Goal: Find specific page/section: Find specific page/section

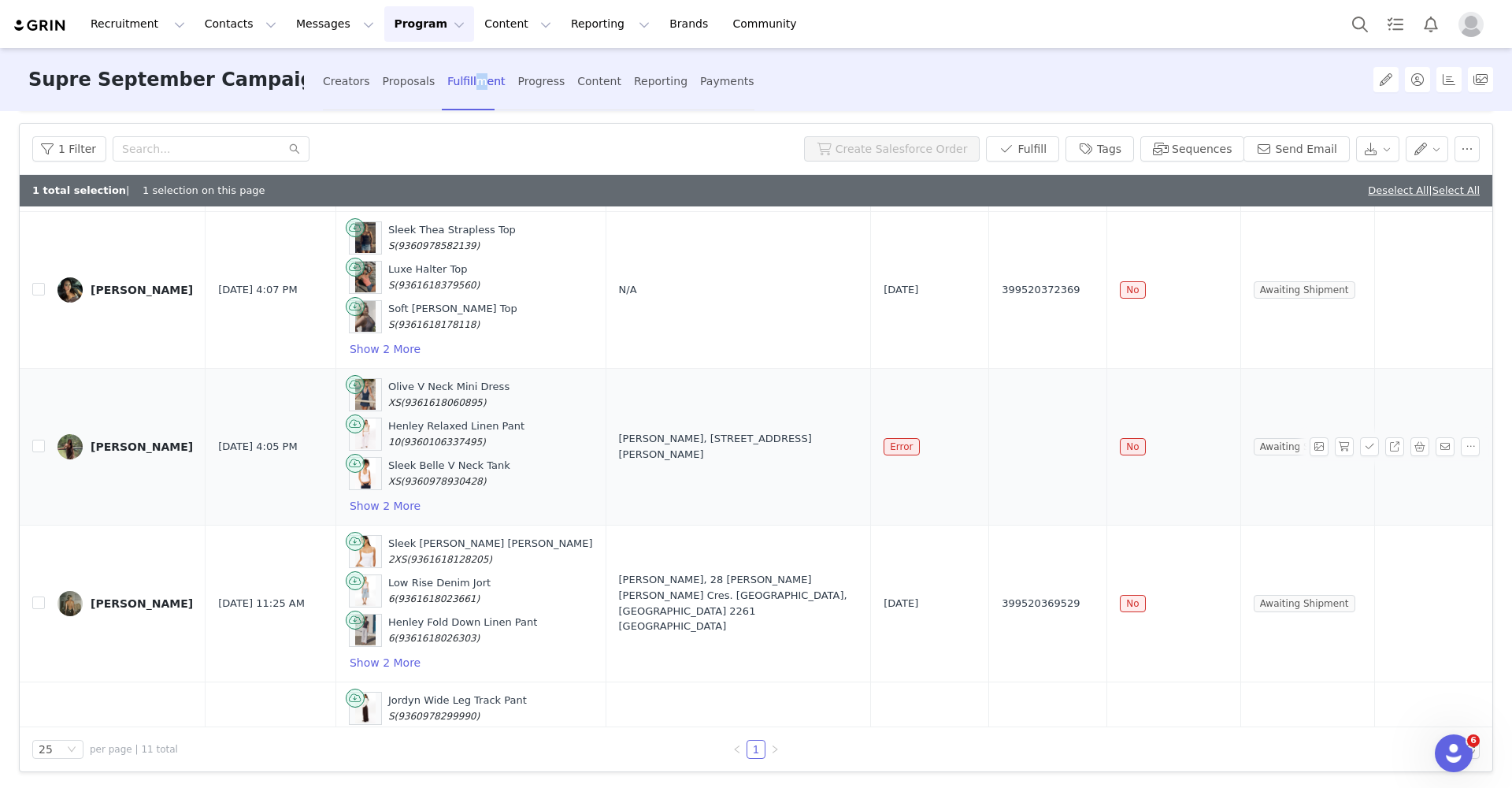
scroll to position [620, 0]
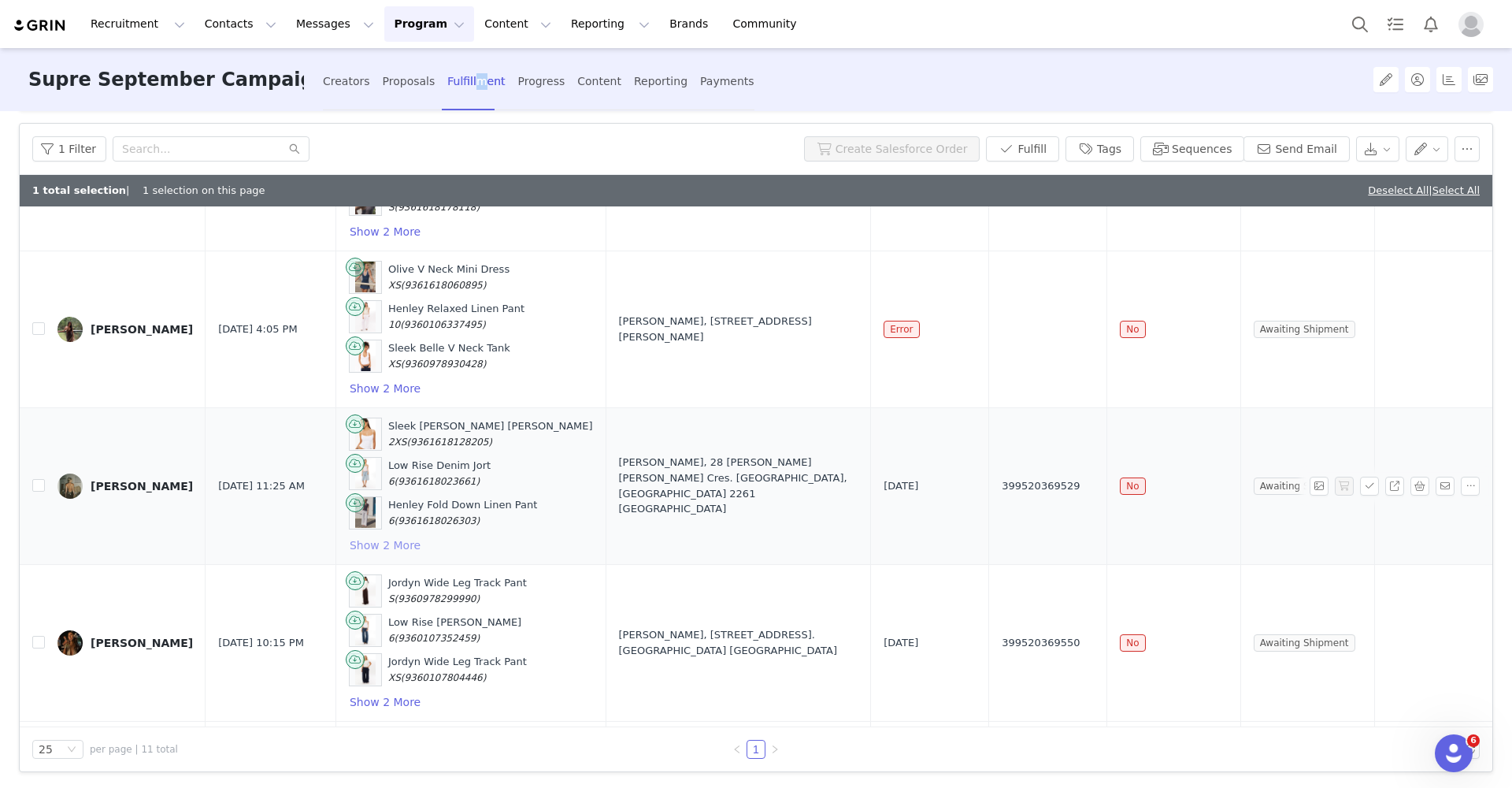
click at [402, 544] on button "Show 2 More" at bounding box center [385, 545] width 73 height 19
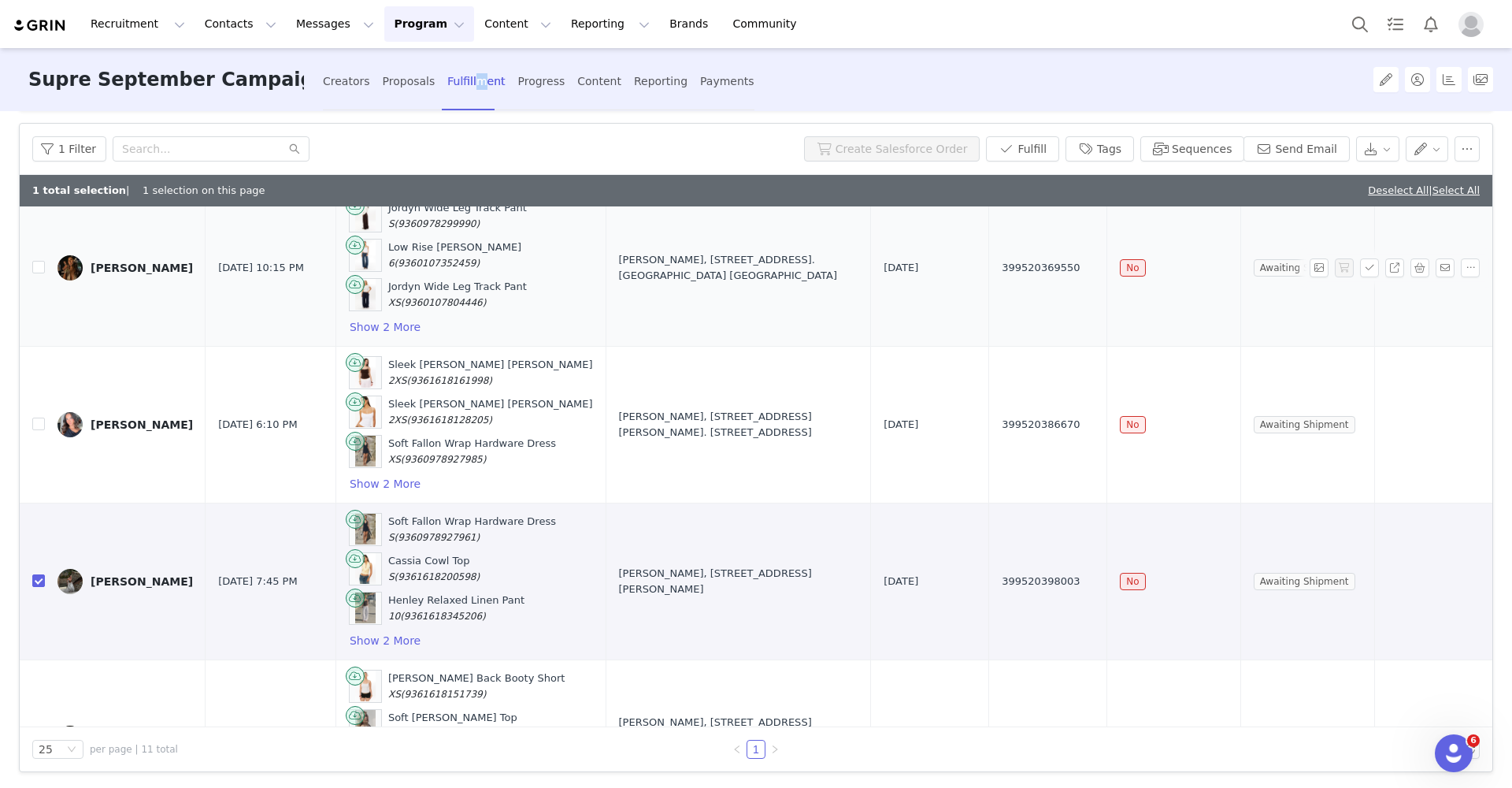
scroll to position [1081, 0]
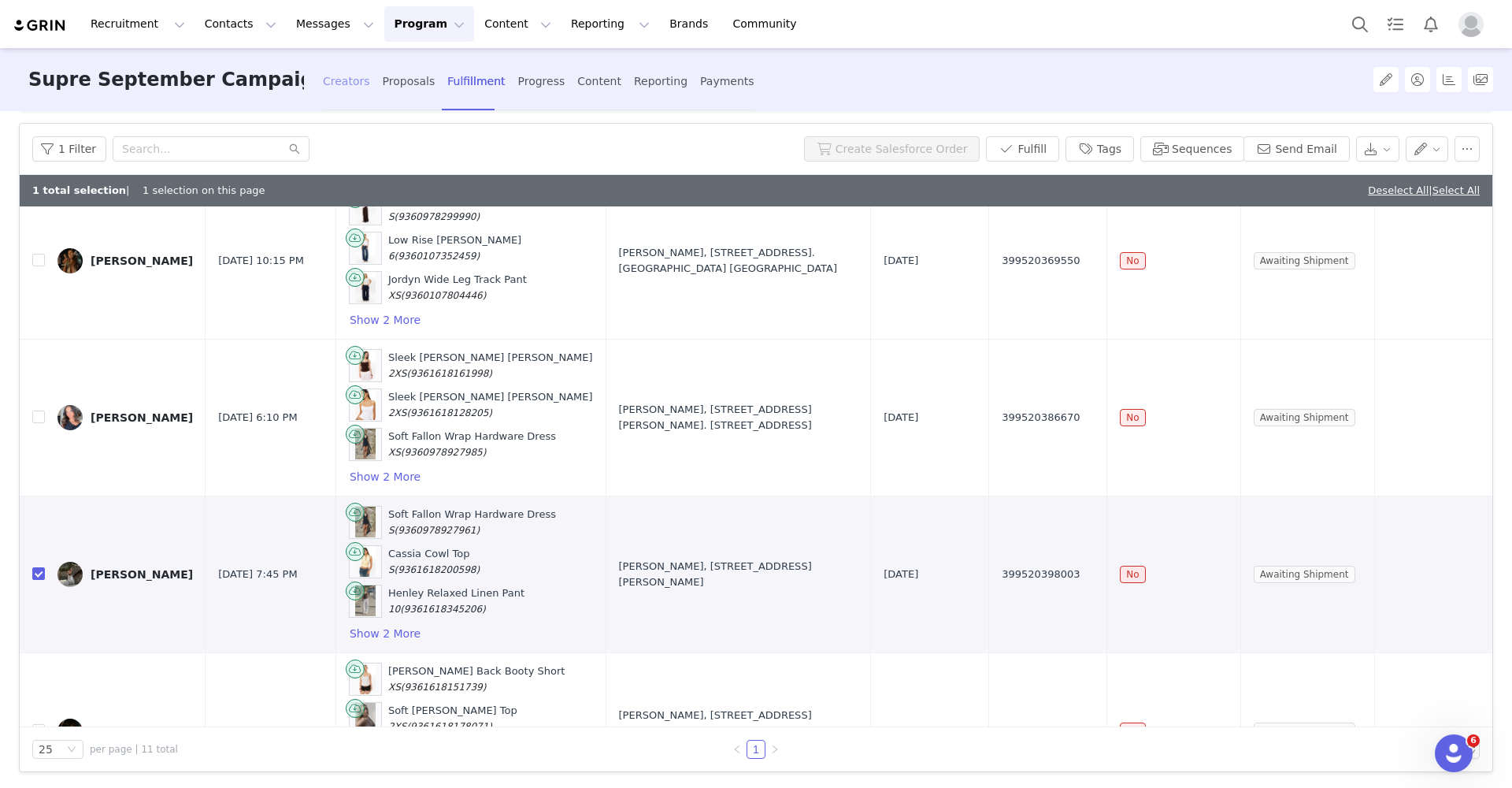
click at [341, 73] on div "Creators" at bounding box center [346, 81] width 47 height 42
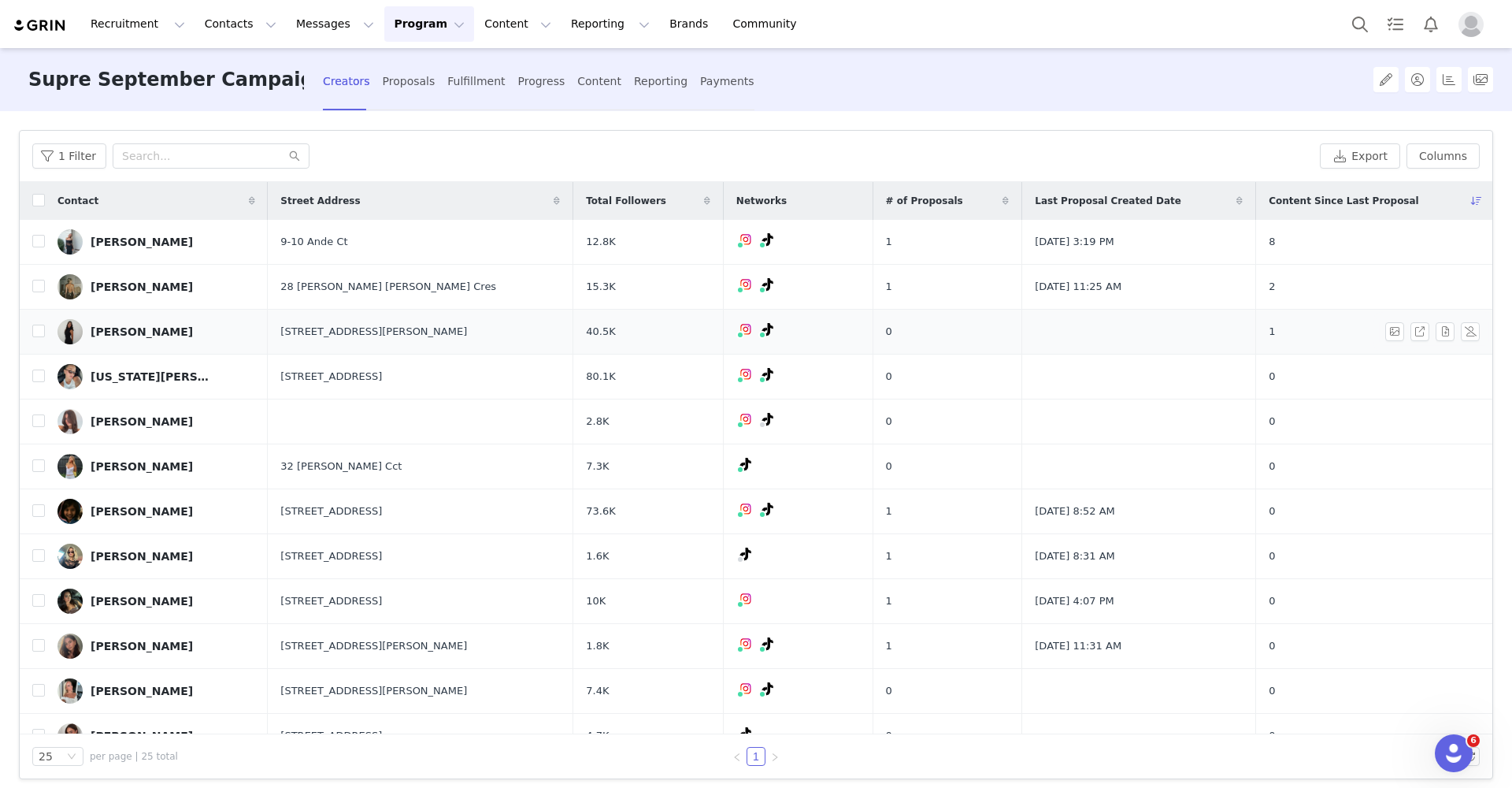
click at [158, 324] on link "[PERSON_NAME]" at bounding box center [156, 332] width 197 height 25
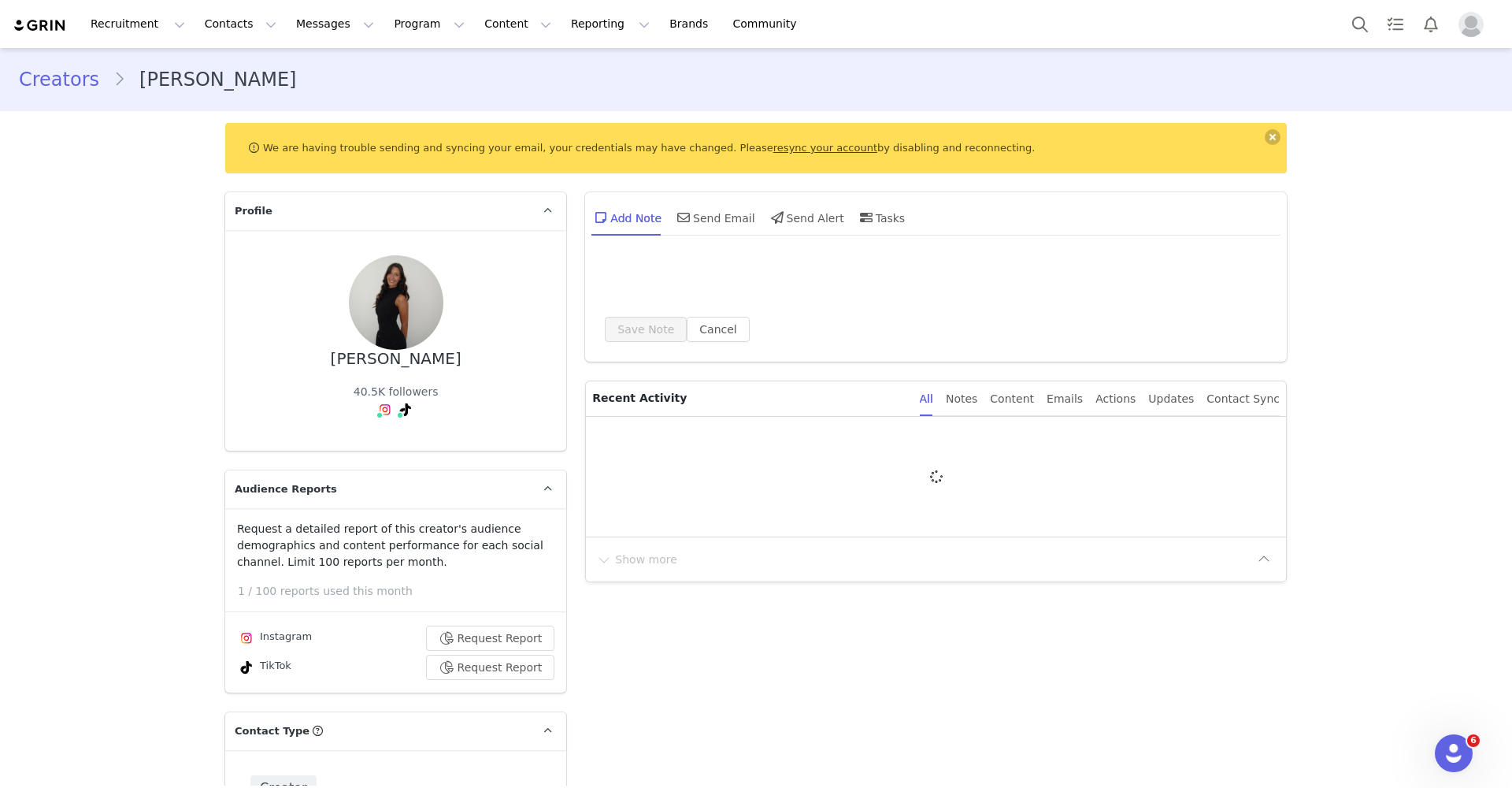
type input "+1 ([GEOGRAPHIC_DATA])"
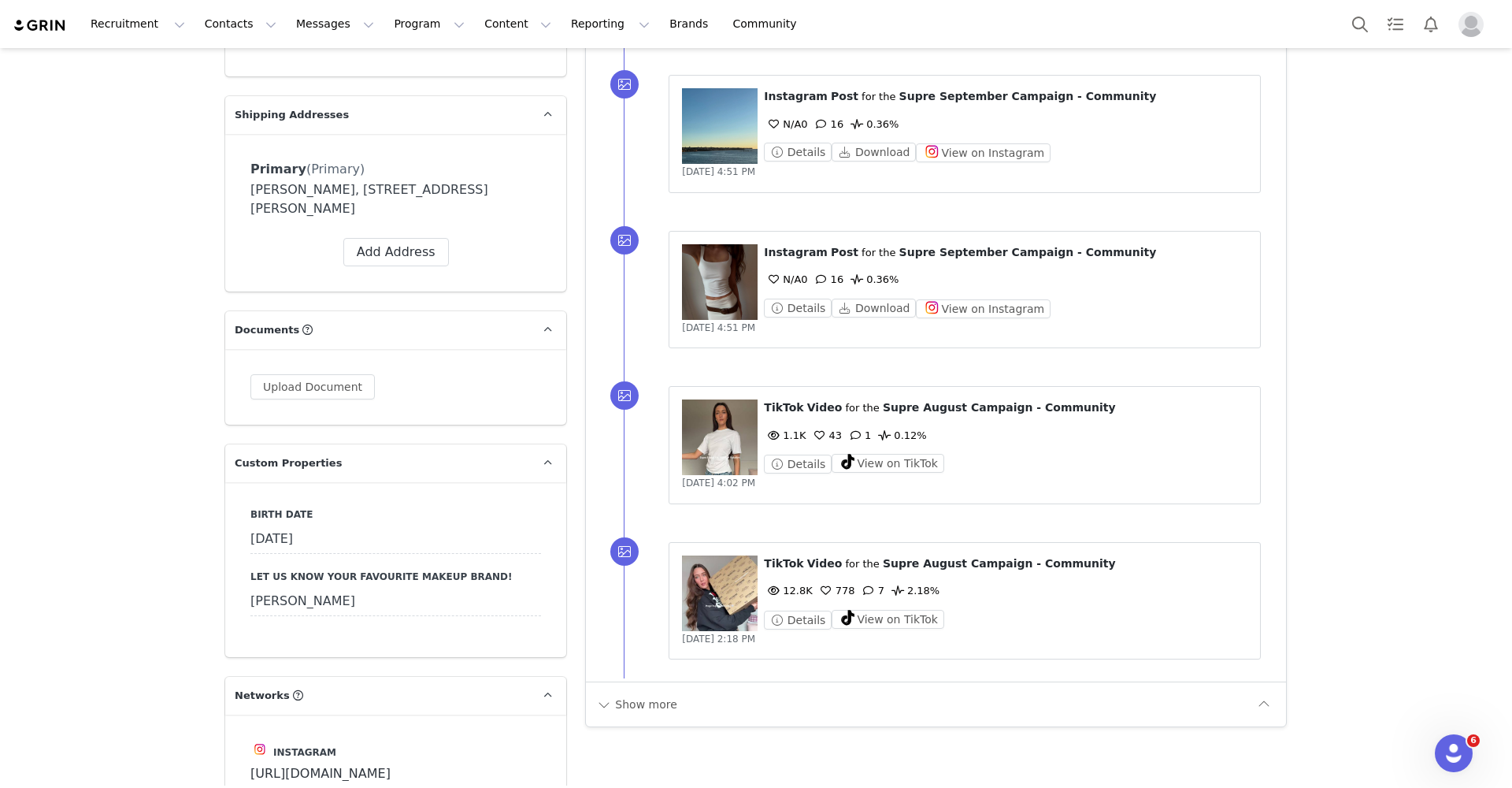
scroll to position [1152, 0]
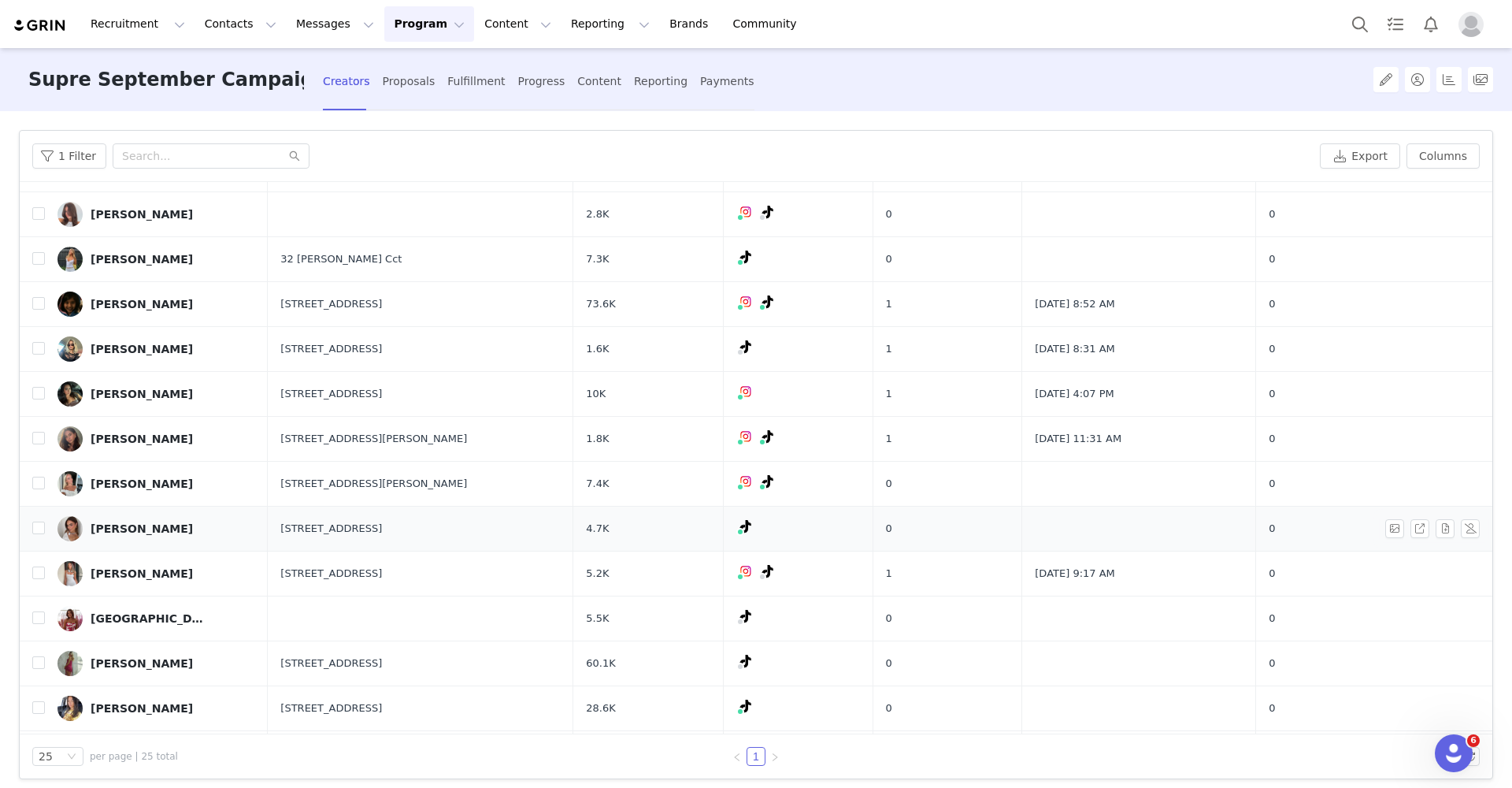
scroll to position [246, 0]
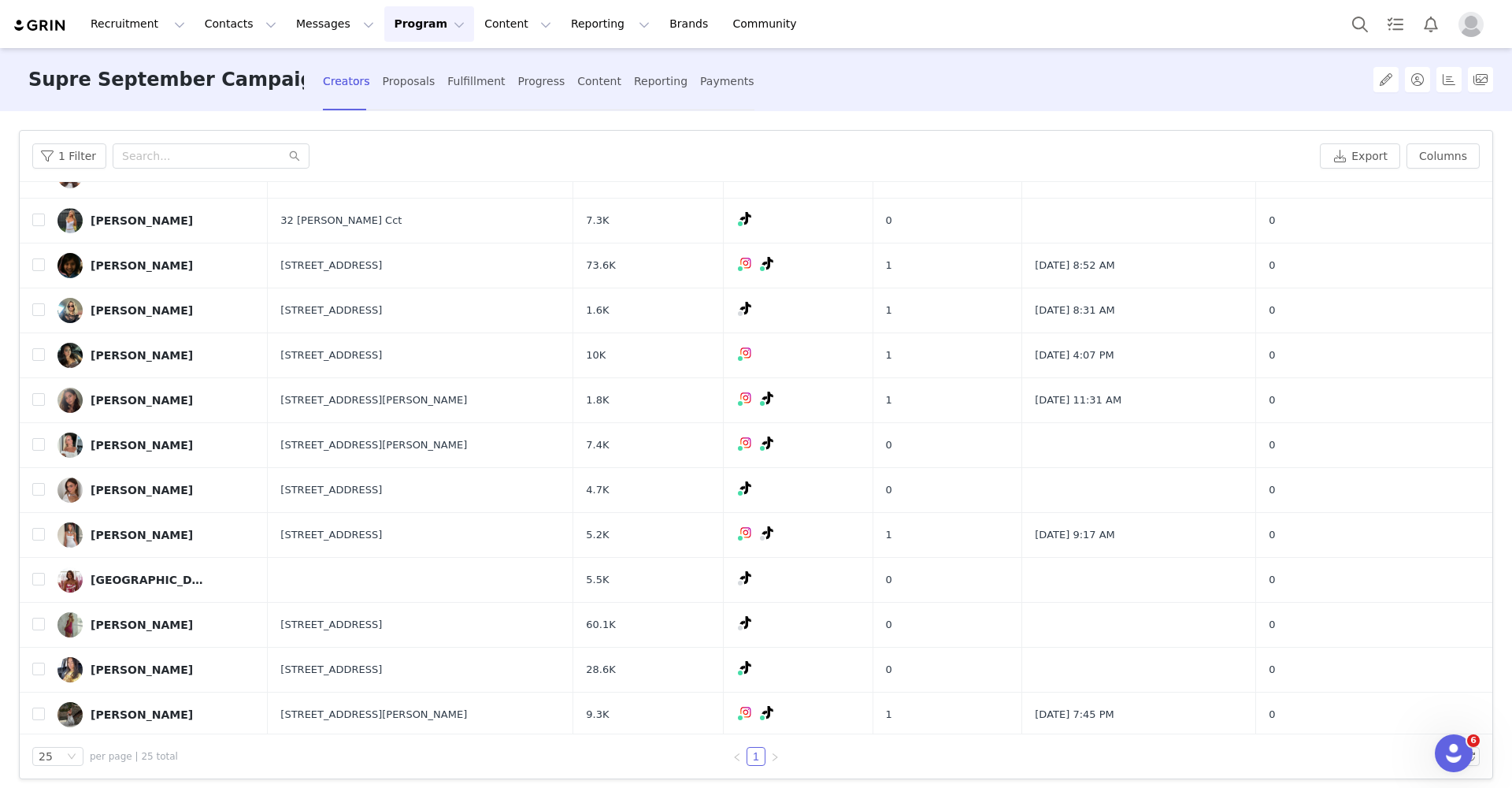
click at [156, 539] on div "[PERSON_NAME]" at bounding box center [142, 535] width 102 height 13
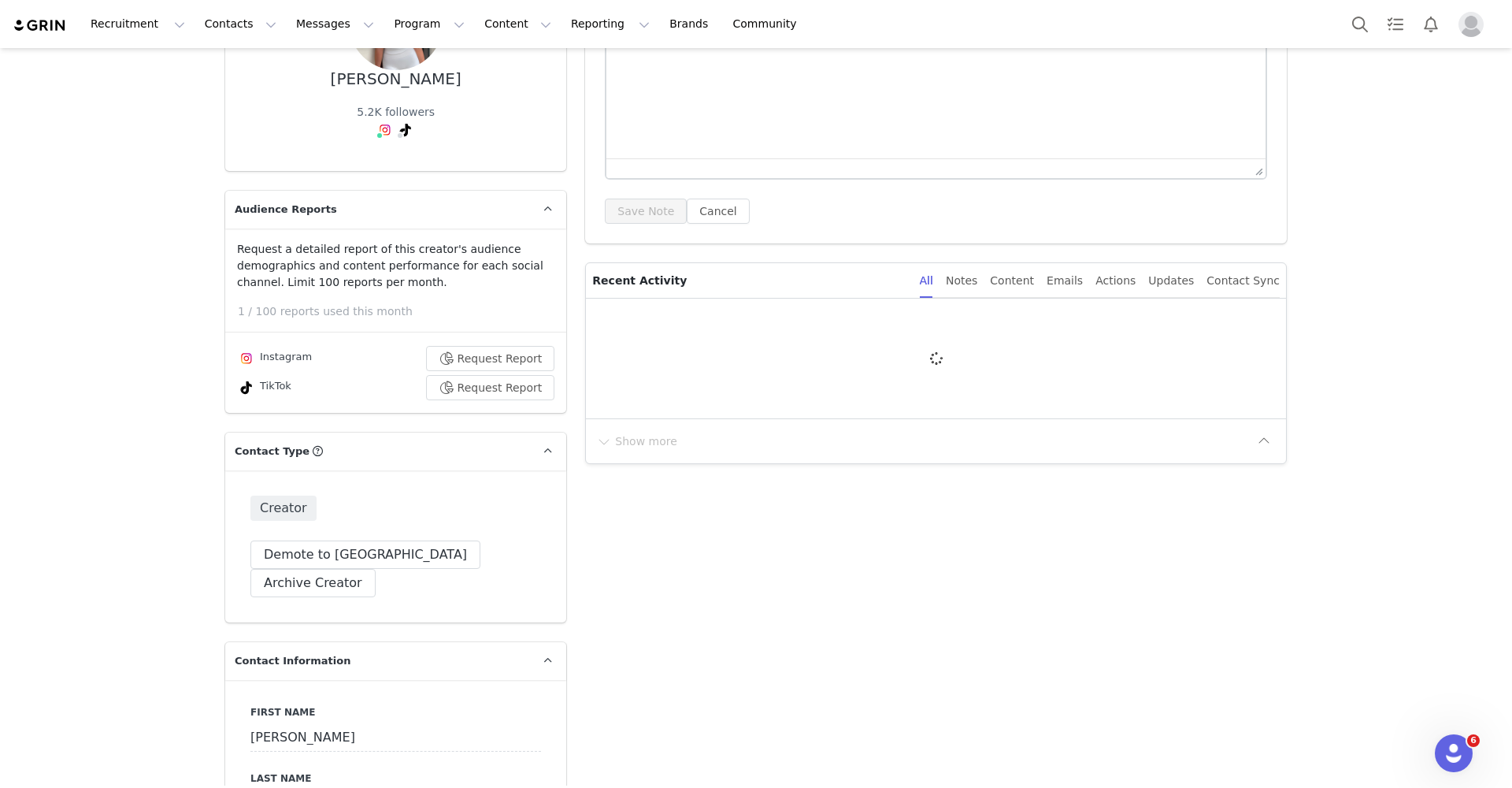
scroll to position [299, 0]
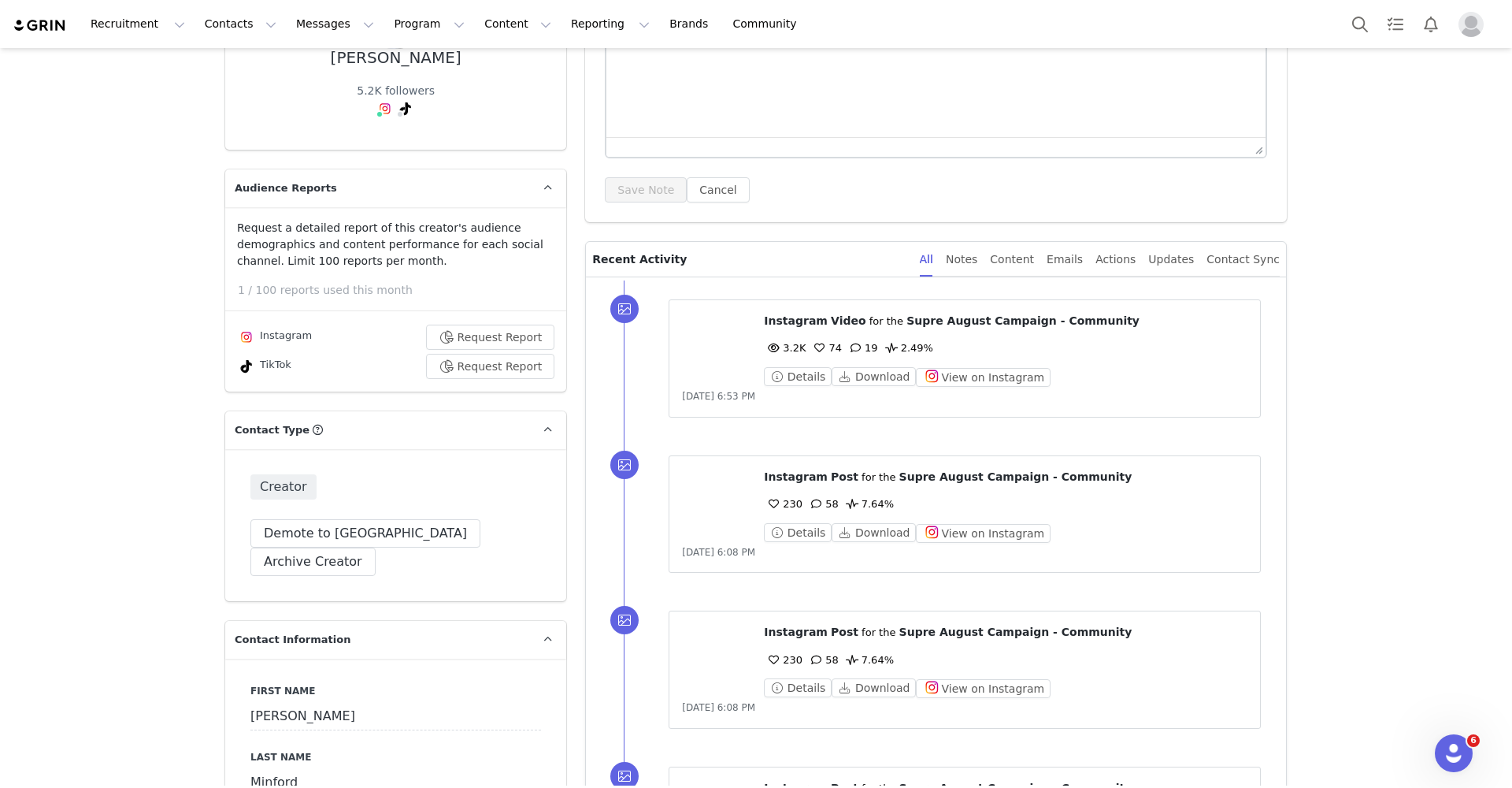
type input "+1 ([GEOGRAPHIC_DATA])"
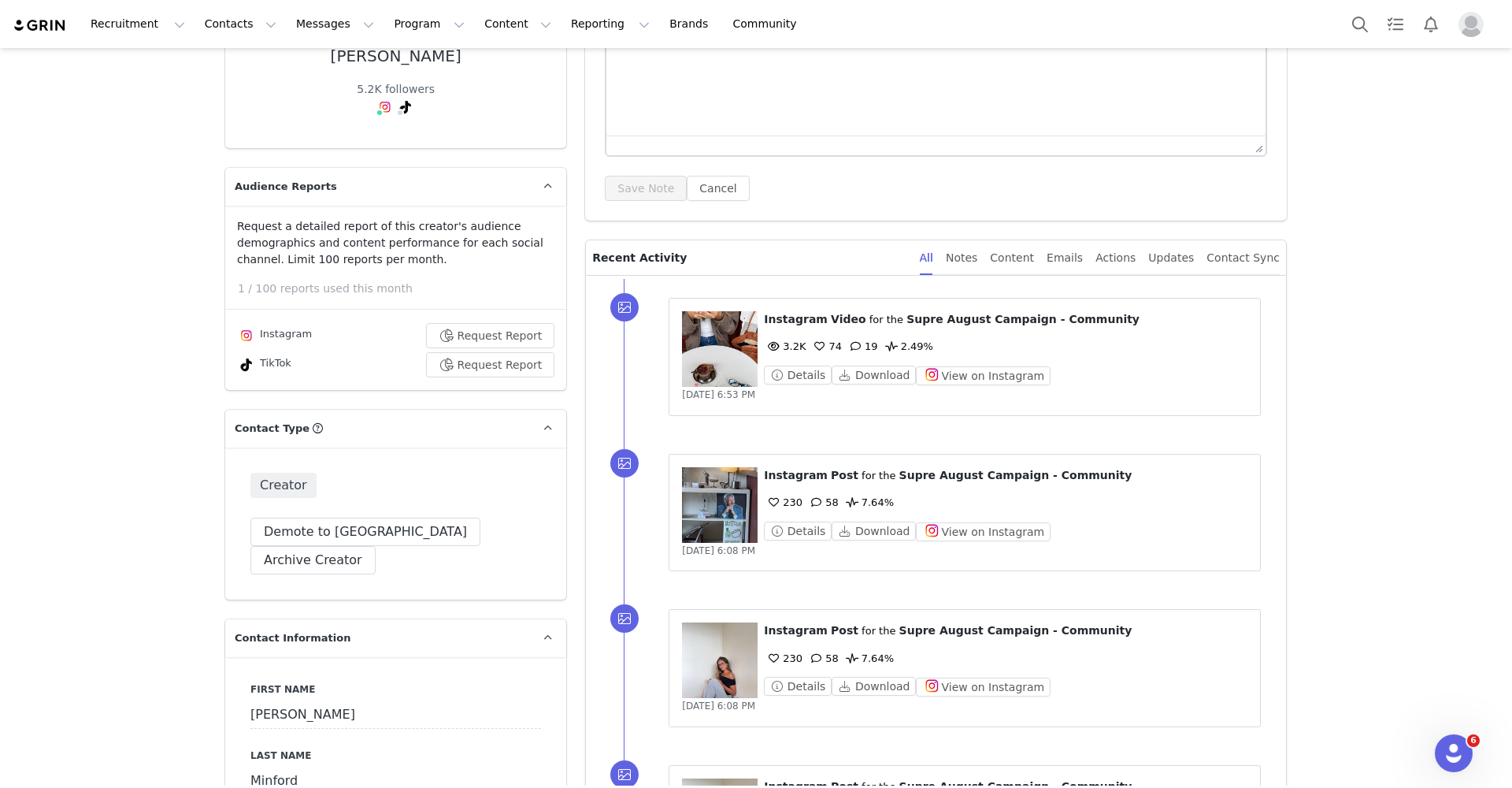
scroll to position [177, 0]
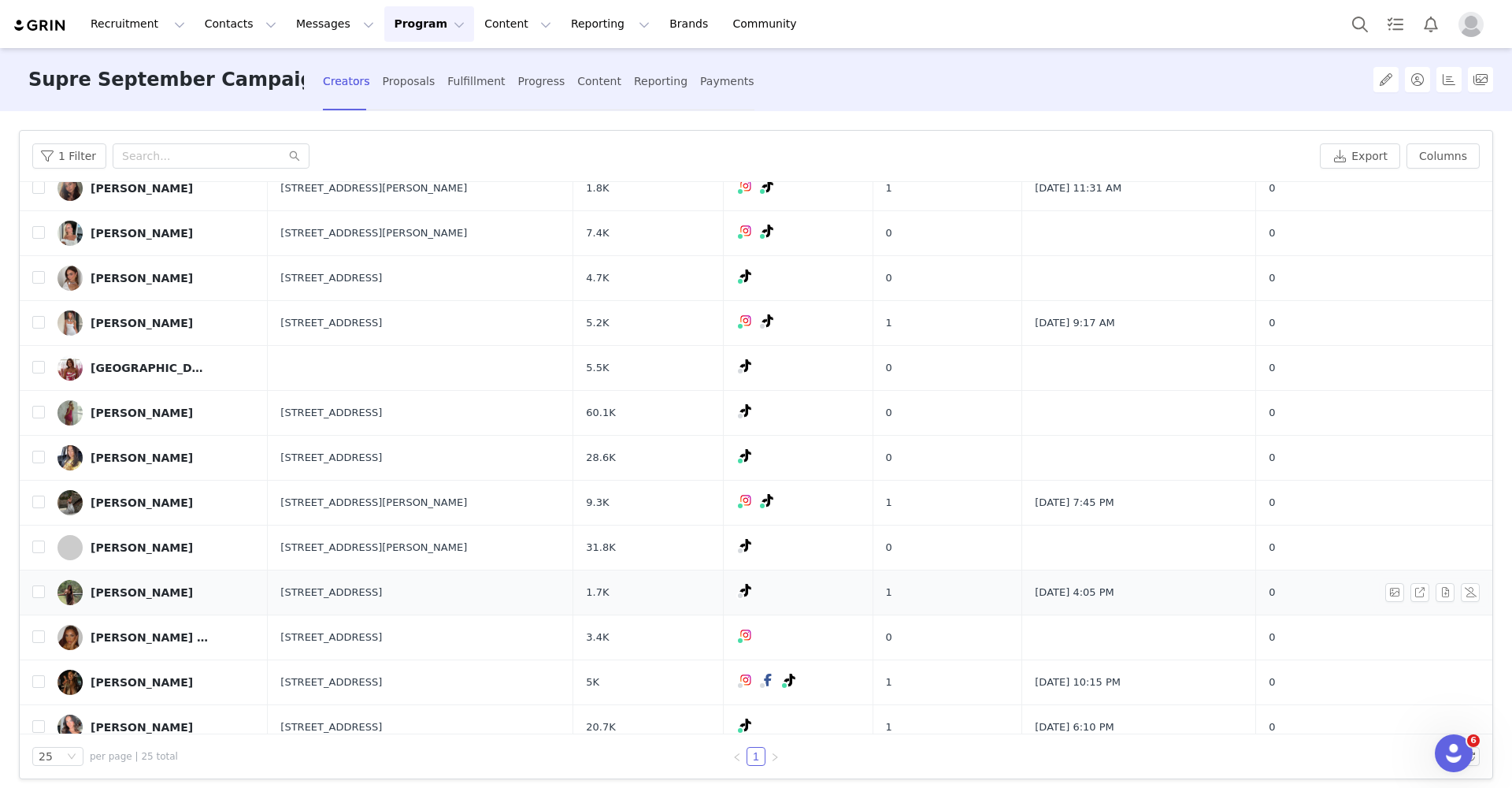
scroll to position [460, 0]
click at [143, 548] on div "[PERSON_NAME]" at bounding box center [142, 544] width 102 height 13
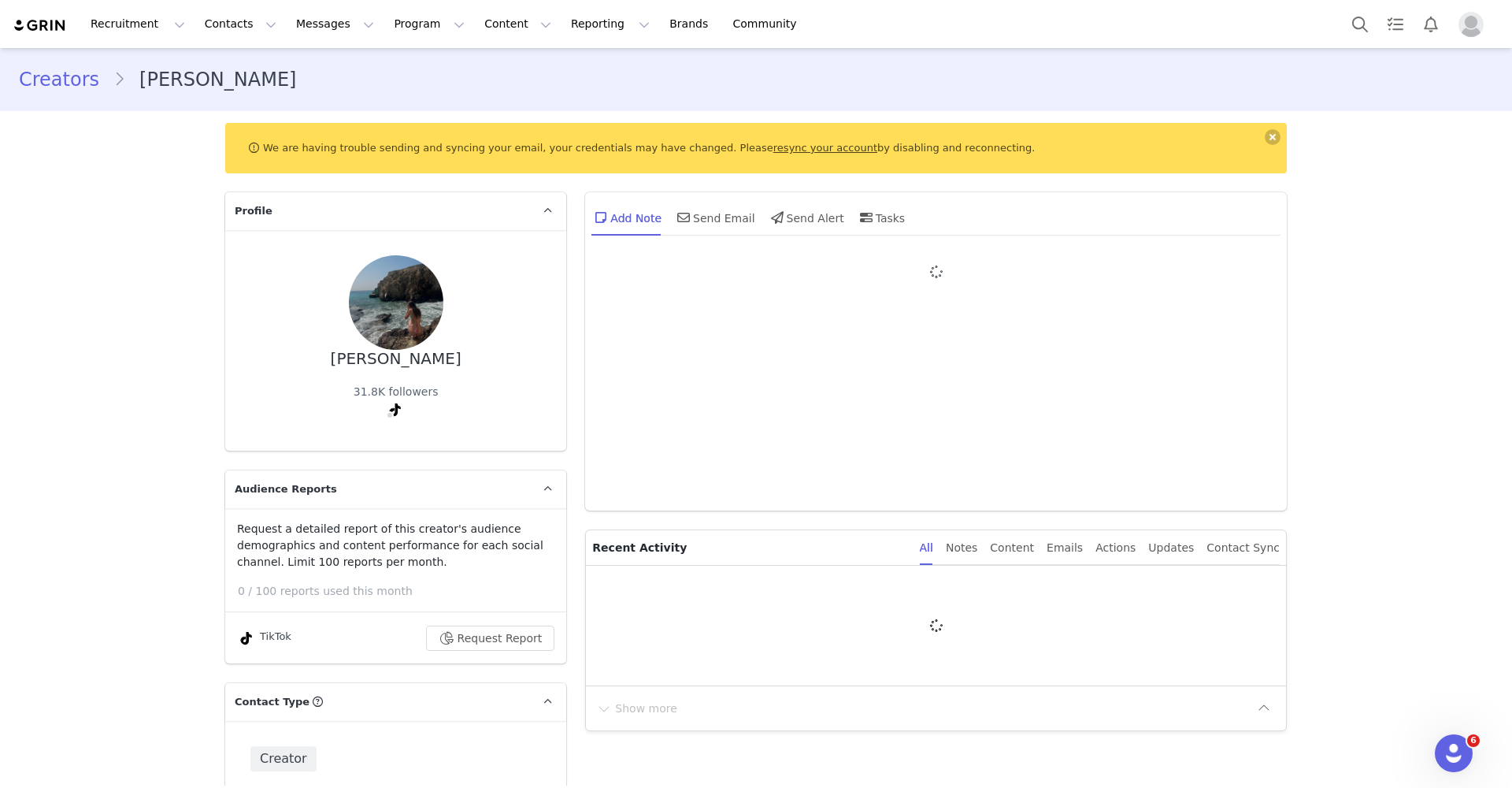
type input "+1 ([GEOGRAPHIC_DATA])"
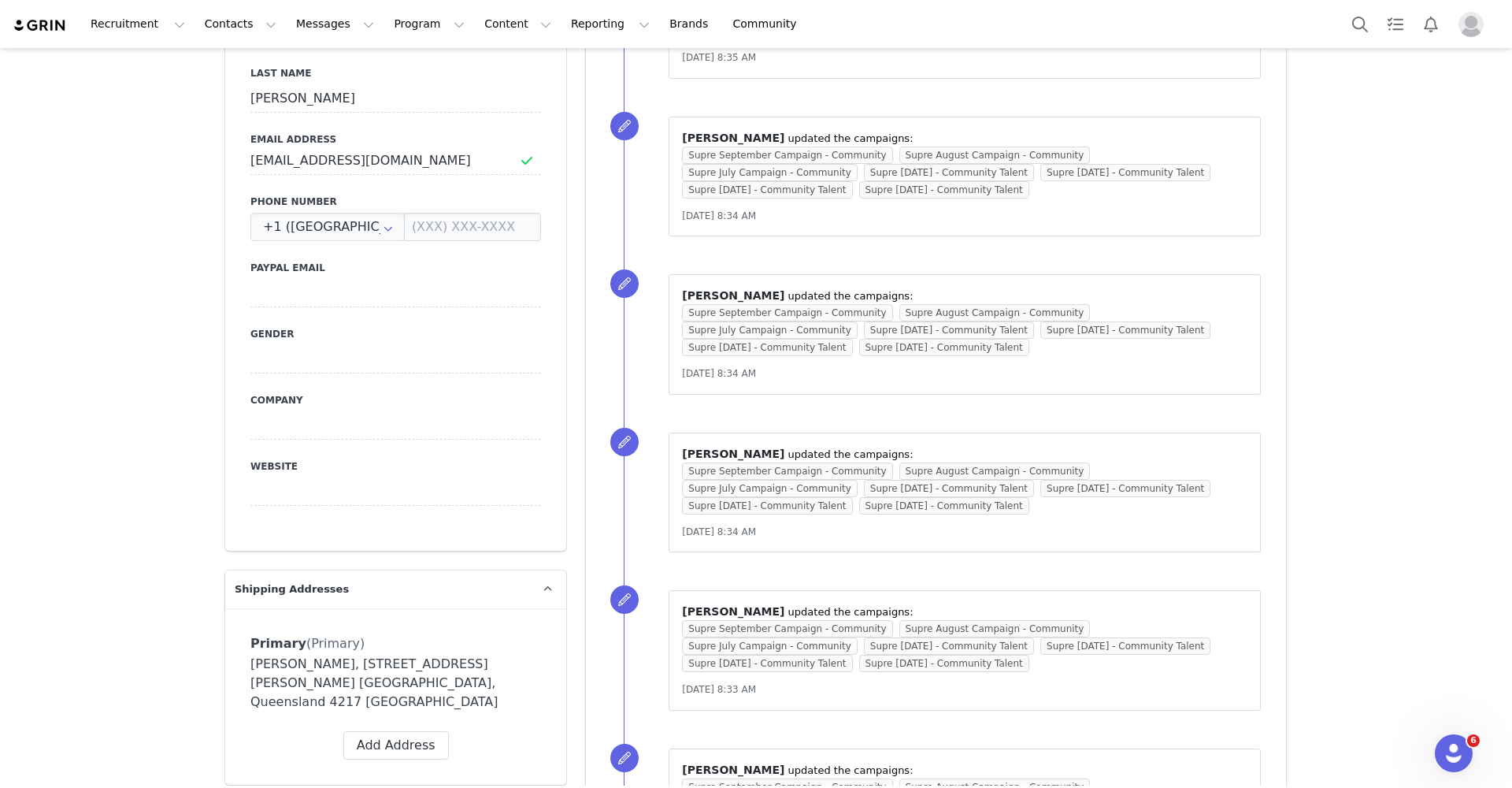
scroll to position [963, 0]
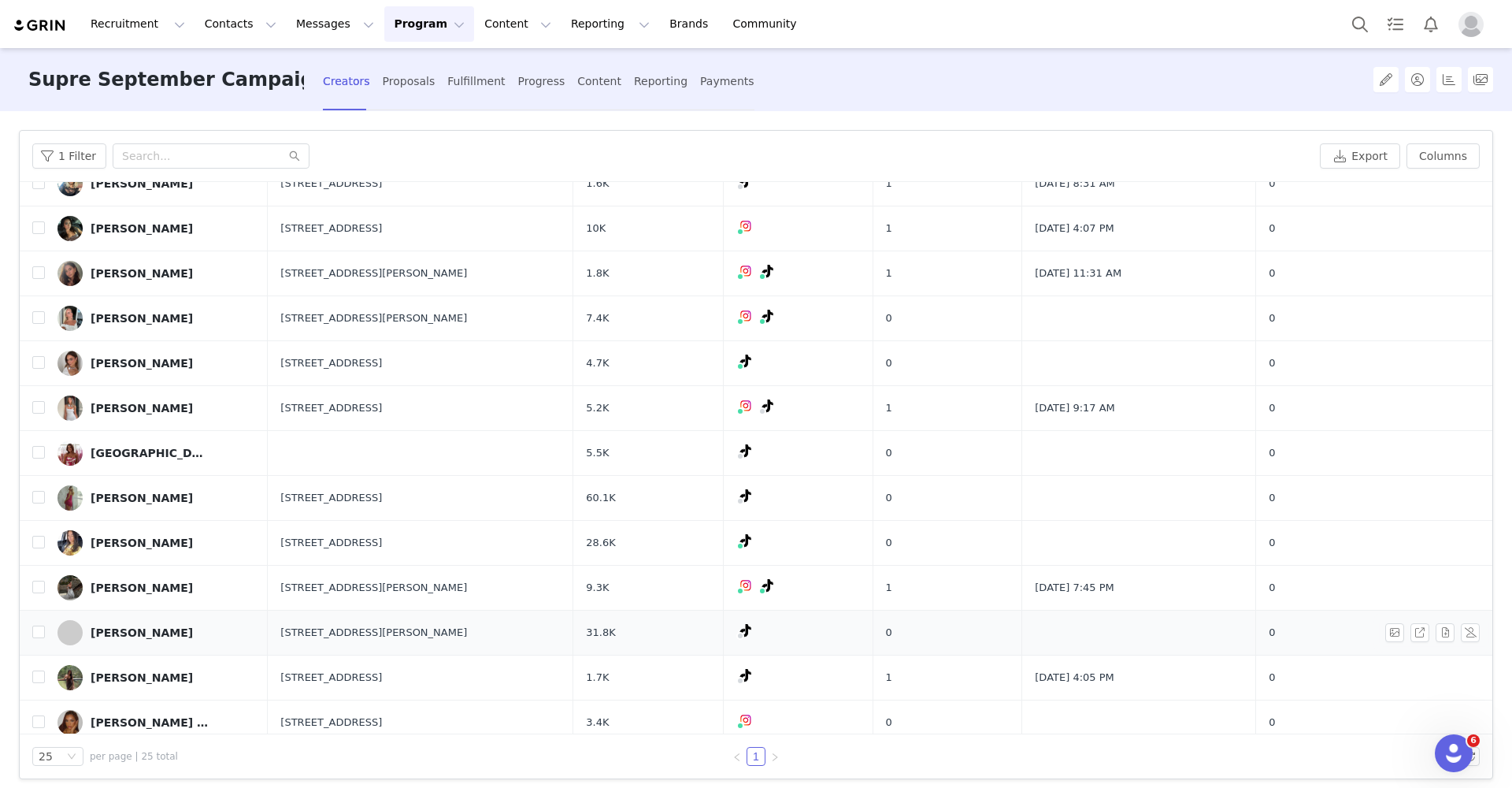
scroll to position [375, 0]
click at [138, 629] on div "[PERSON_NAME]" at bounding box center [142, 629] width 102 height 13
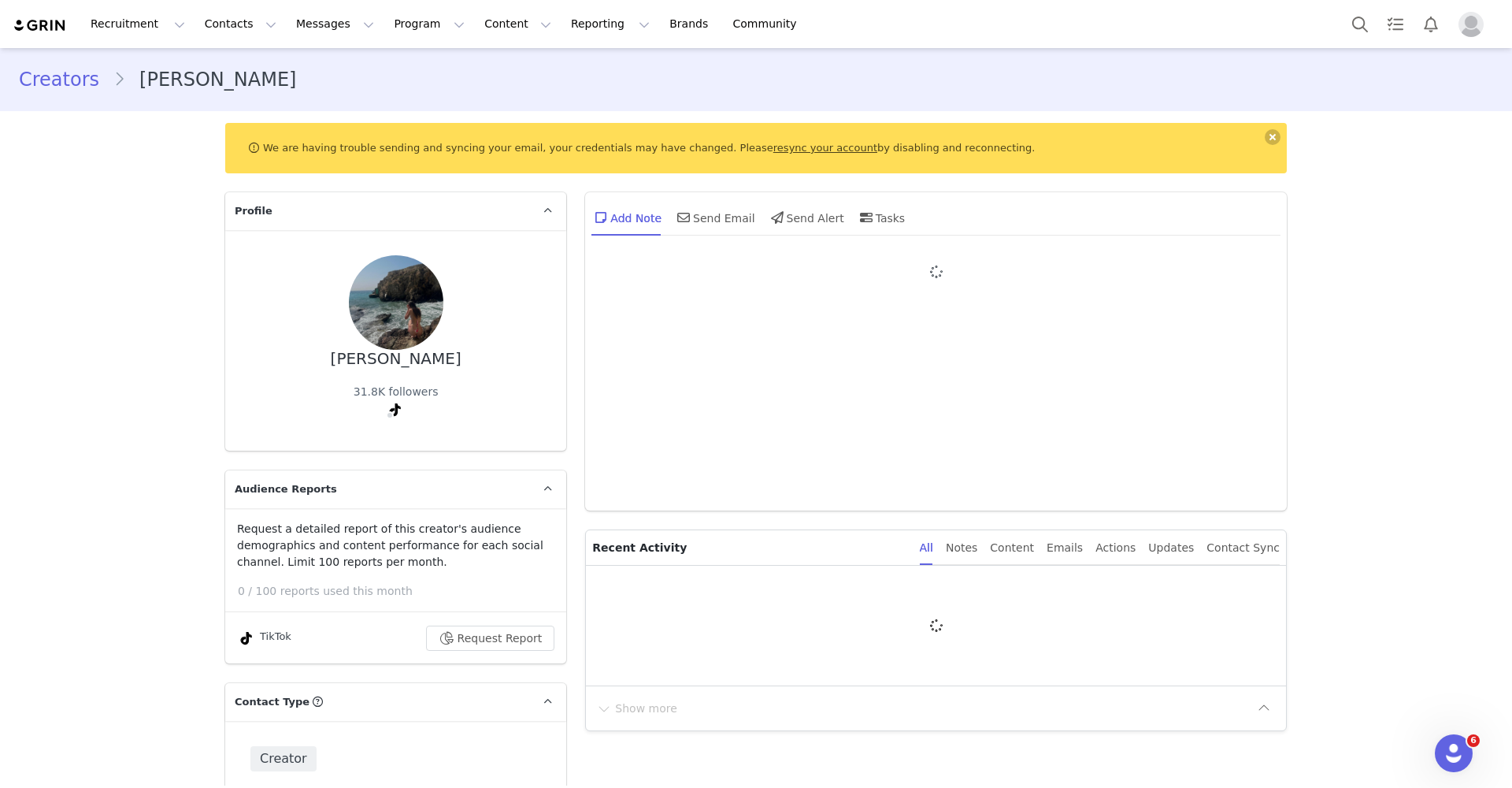
type input "+1 ([GEOGRAPHIC_DATA])"
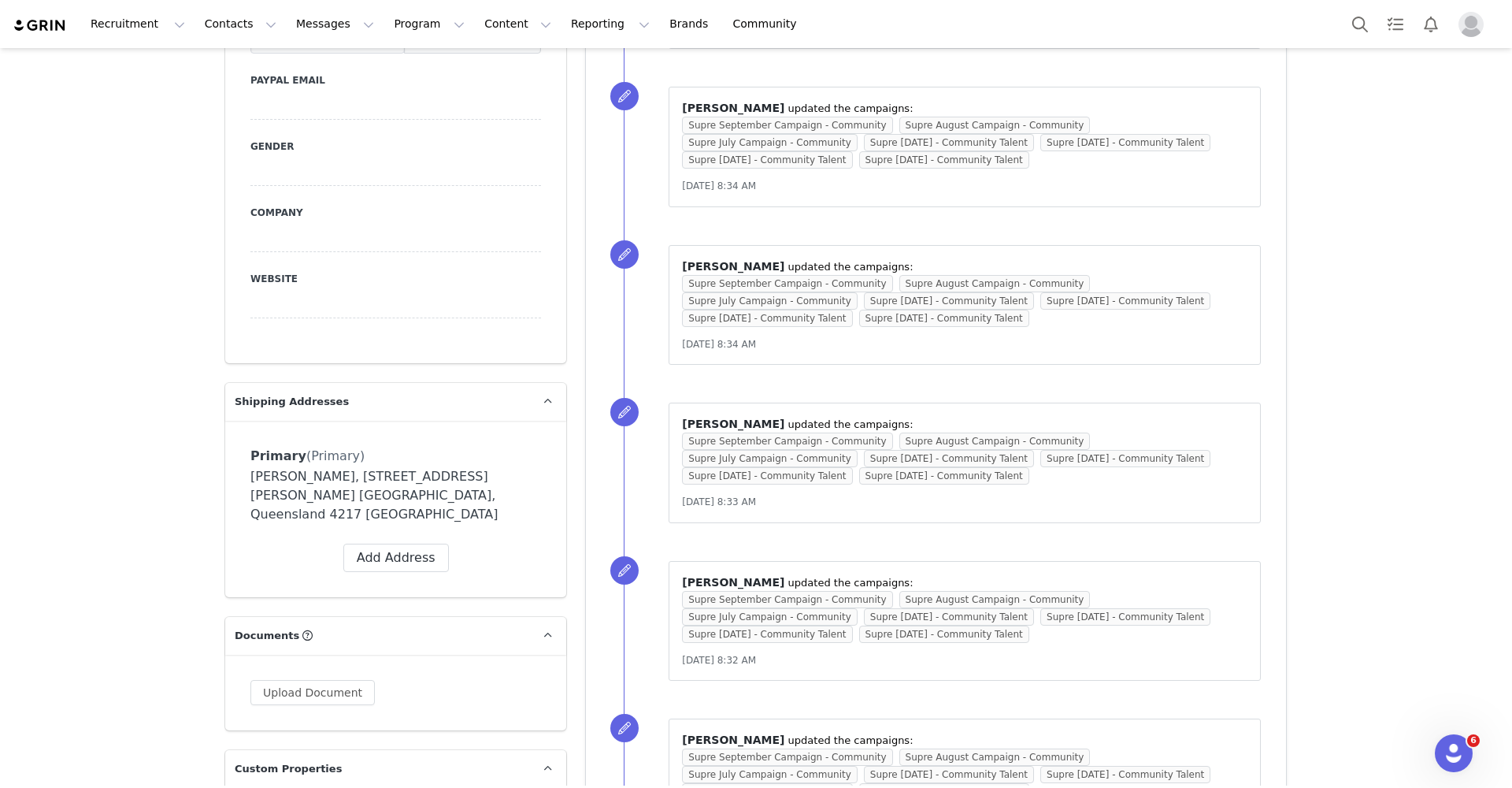
scroll to position [1156, 0]
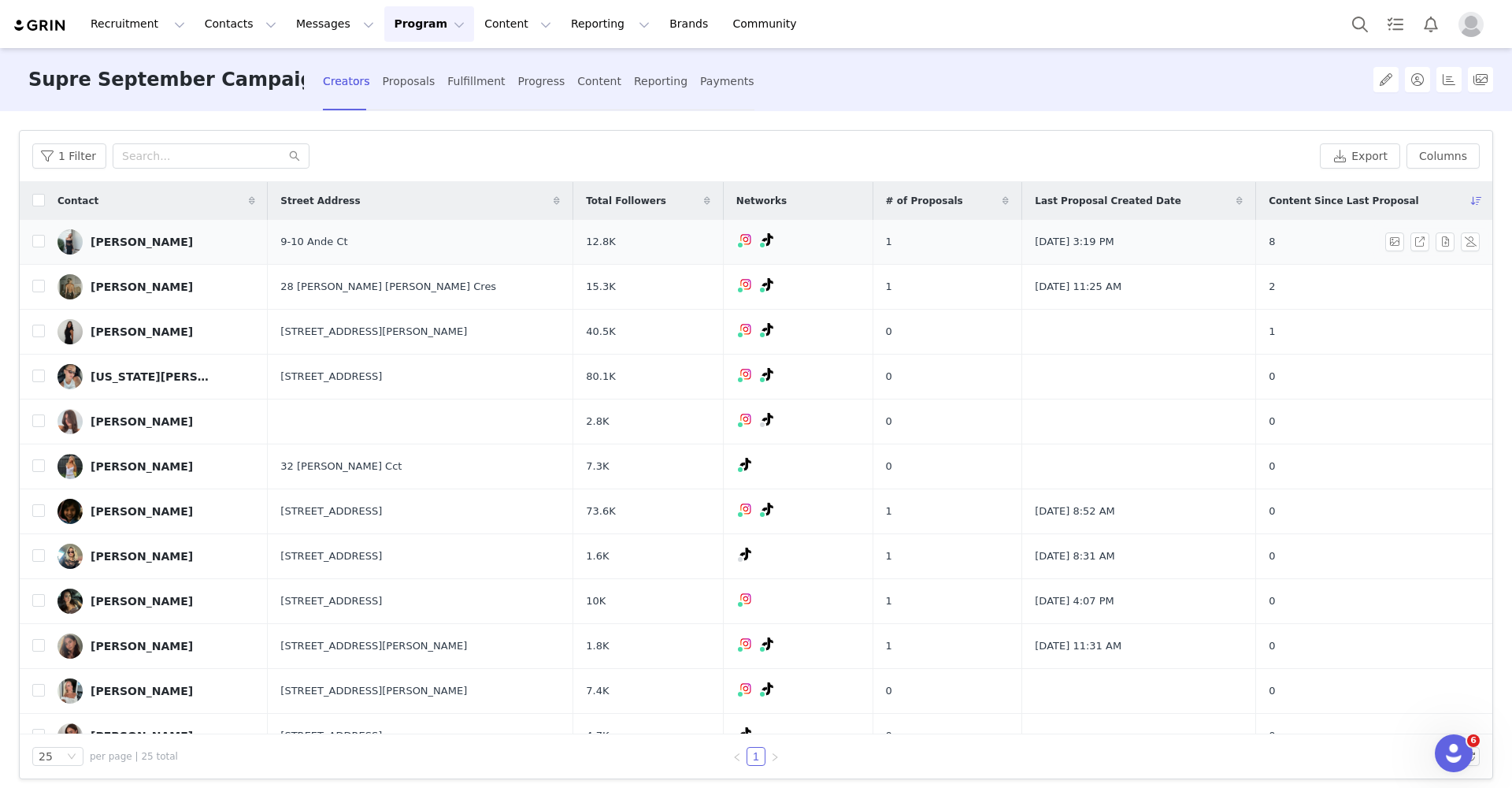
click at [151, 248] on link "[PERSON_NAME]" at bounding box center [156, 242] width 197 height 25
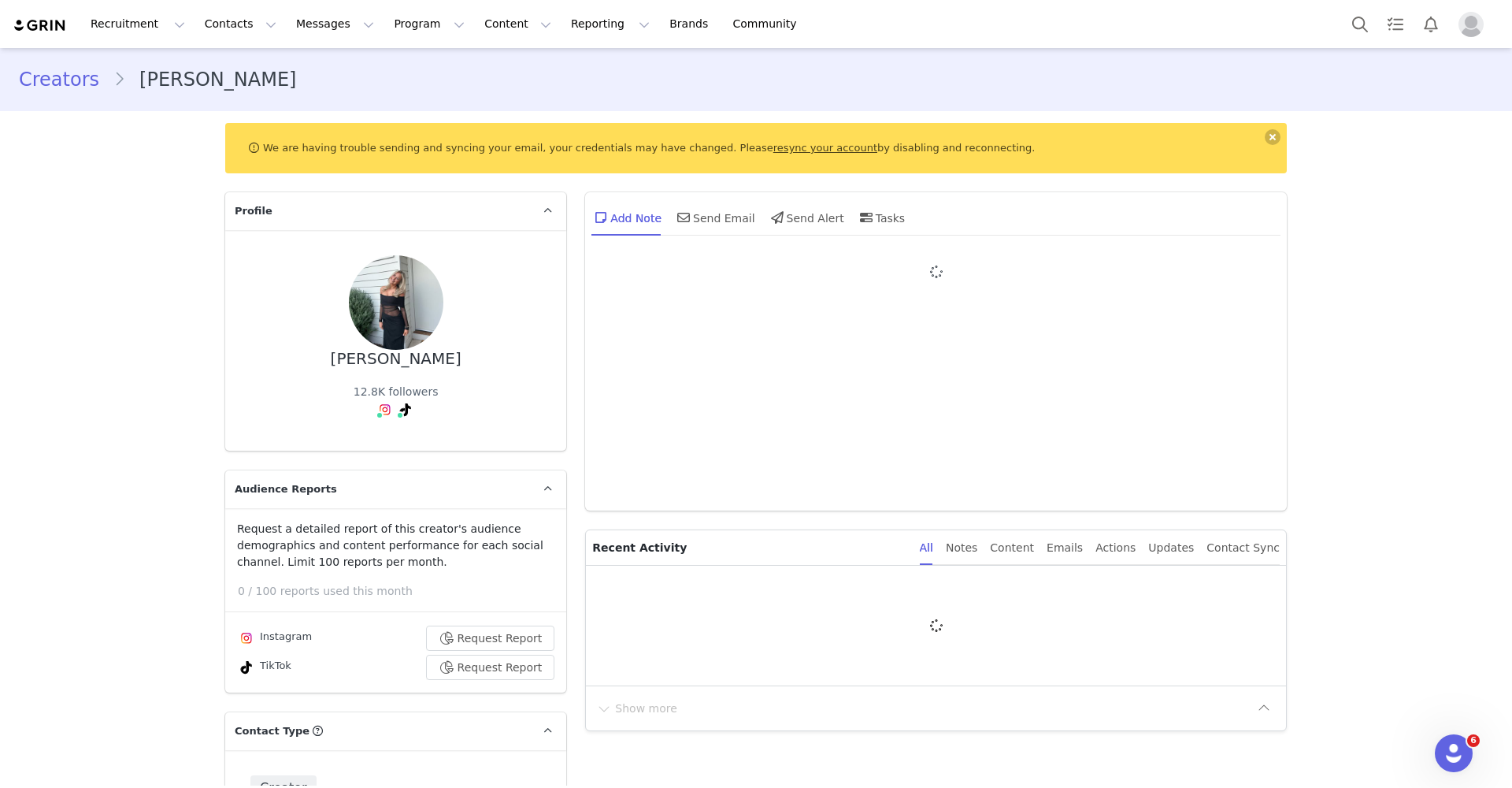
type input "+1 ([GEOGRAPHIC_DATA])"
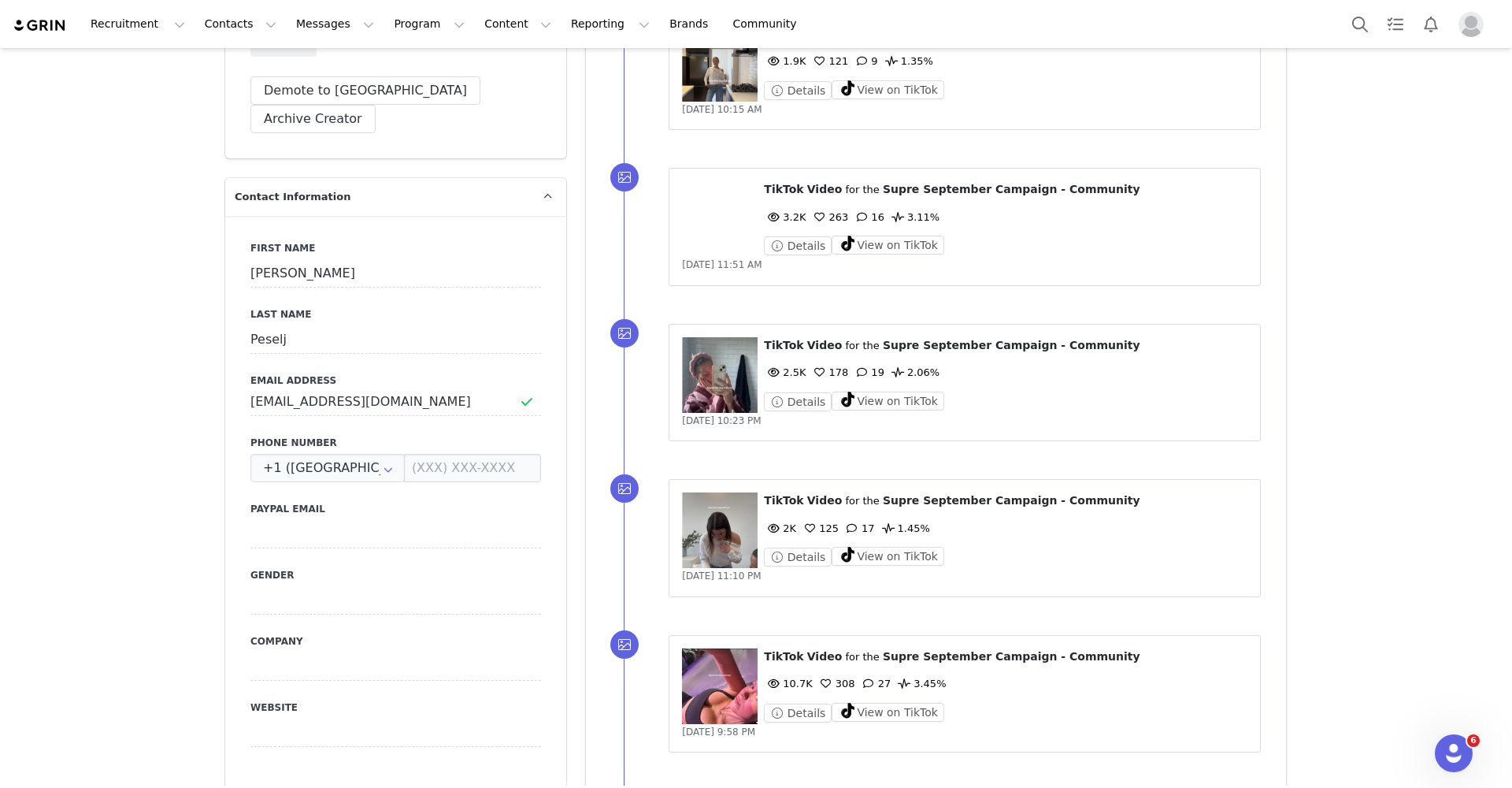
scroll to position [587, 0]
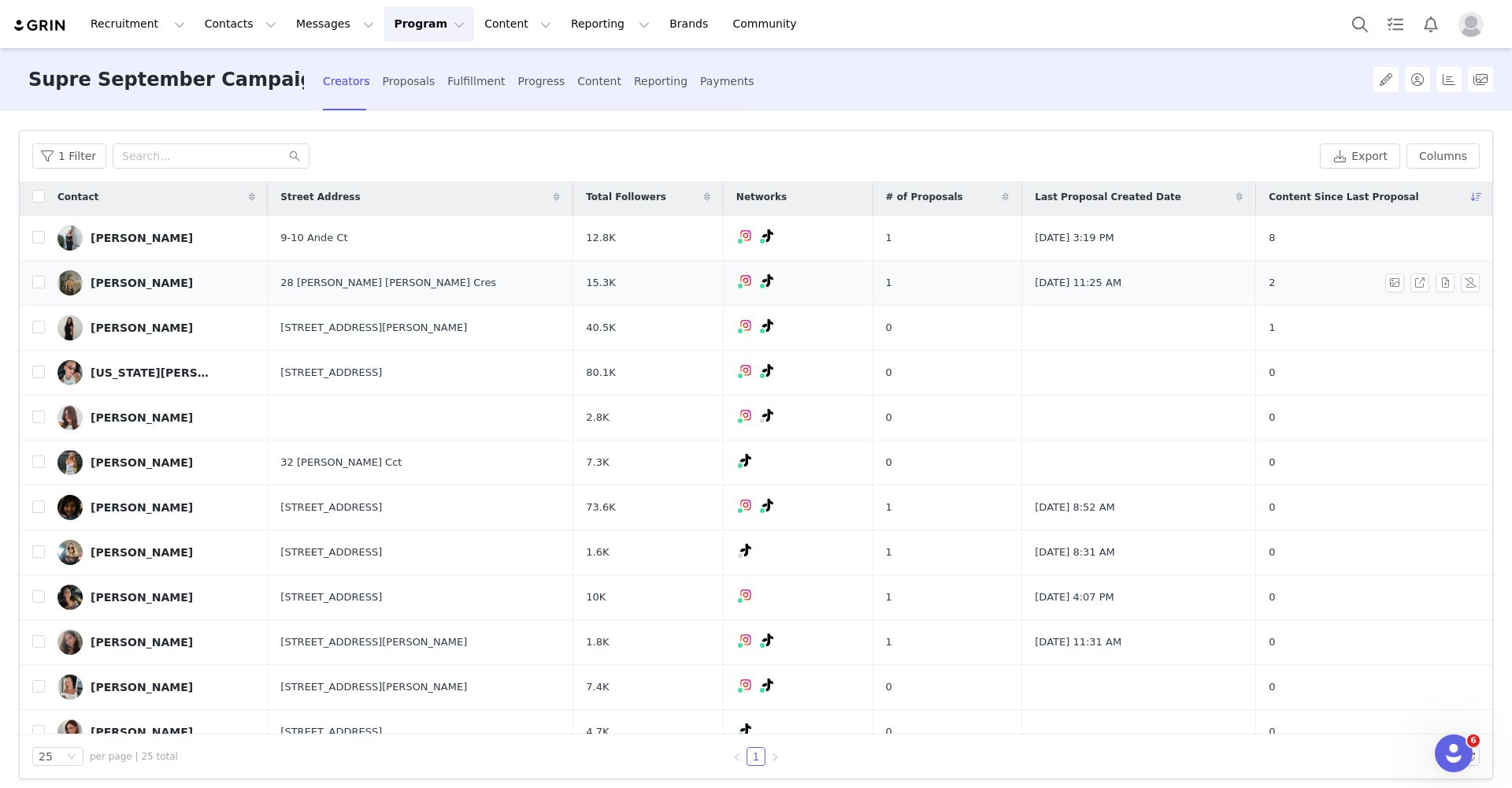
scroll to position [6, 0]
click at [160, 287] on link "[PERSON_NAME]" at bounding box center [156, 281] width 197 height 25
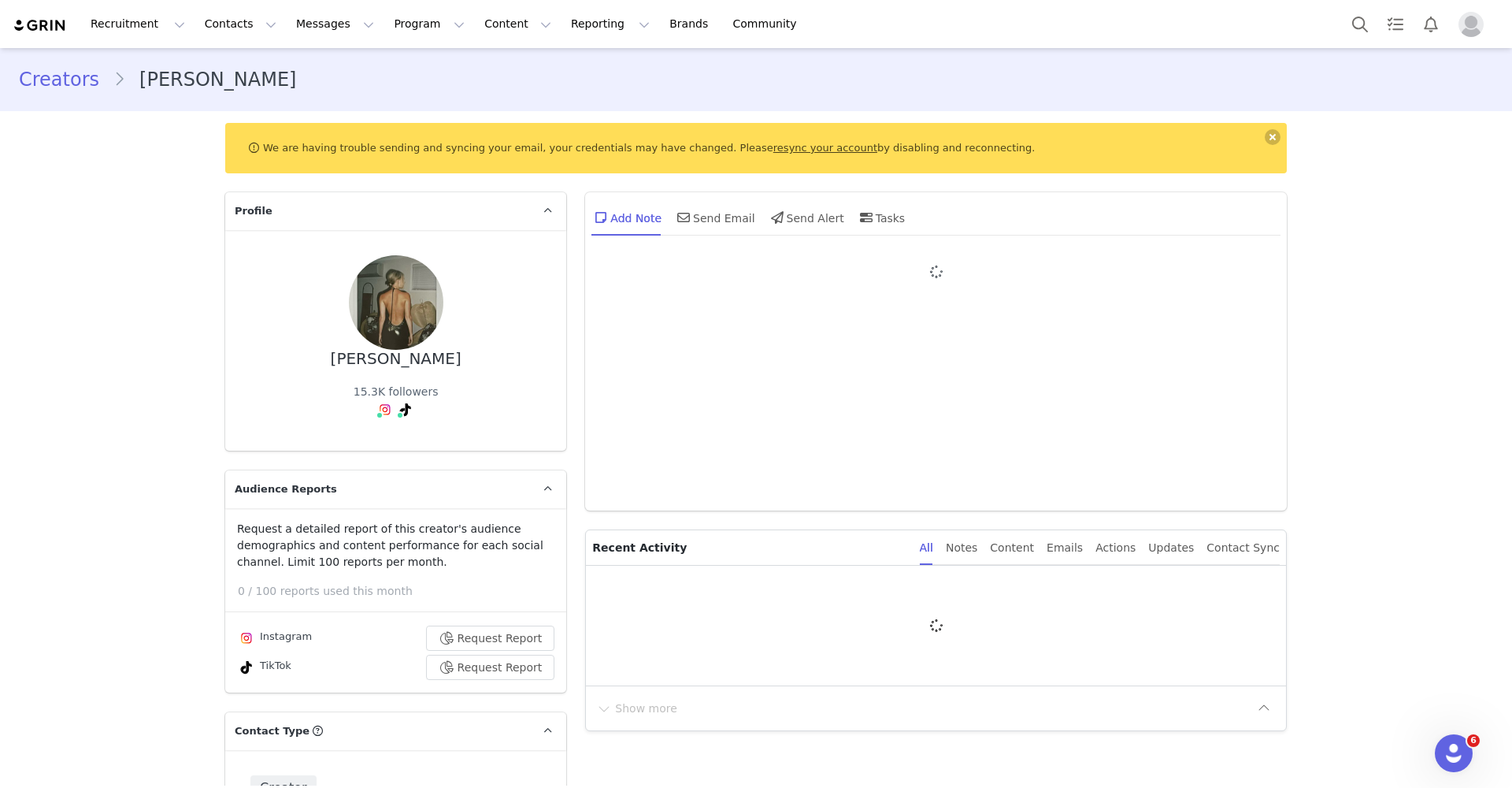
type input "+1 ([GEOGRAPHIC_DATA])"
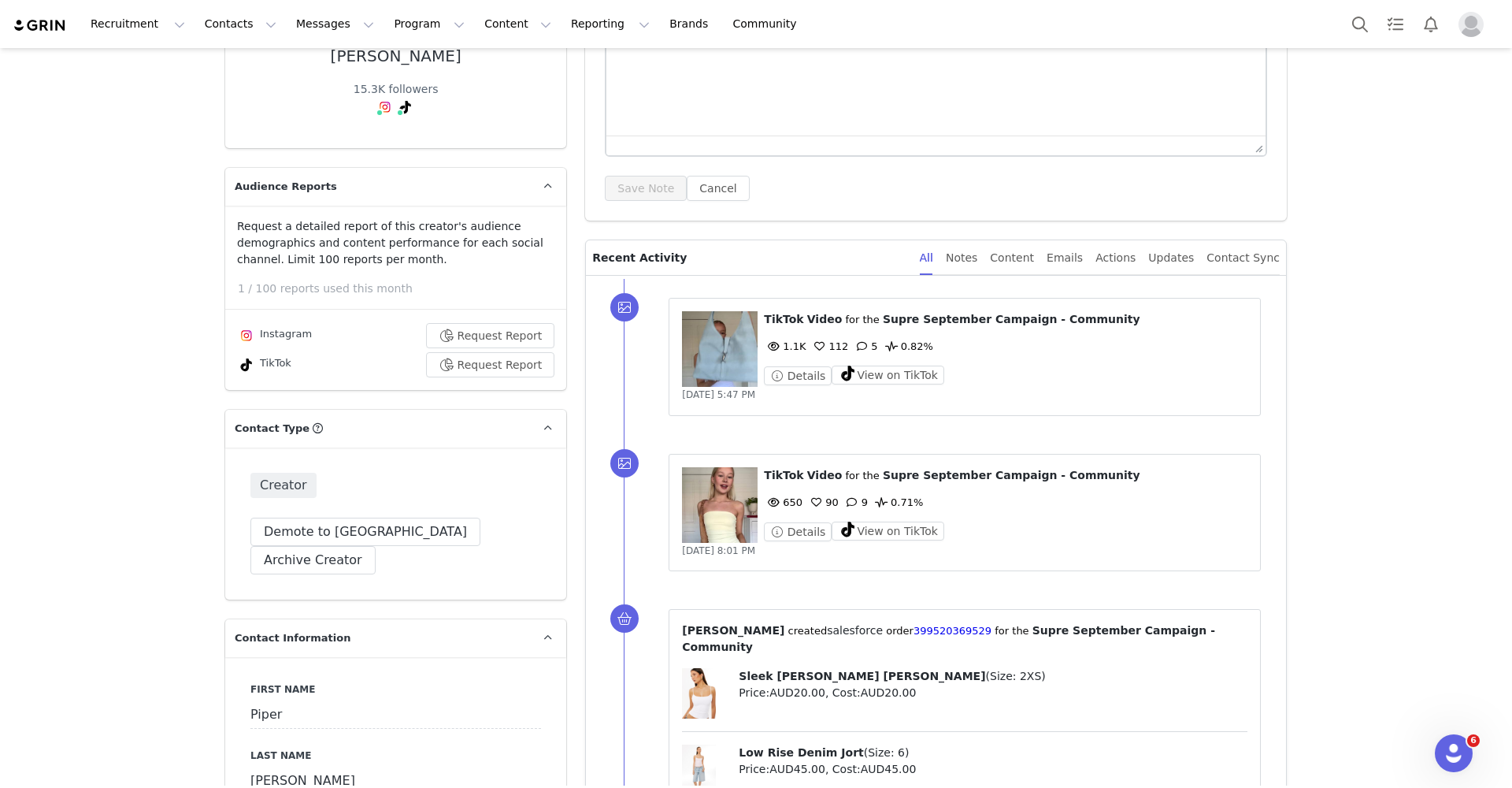
scroll to position [203, 0]
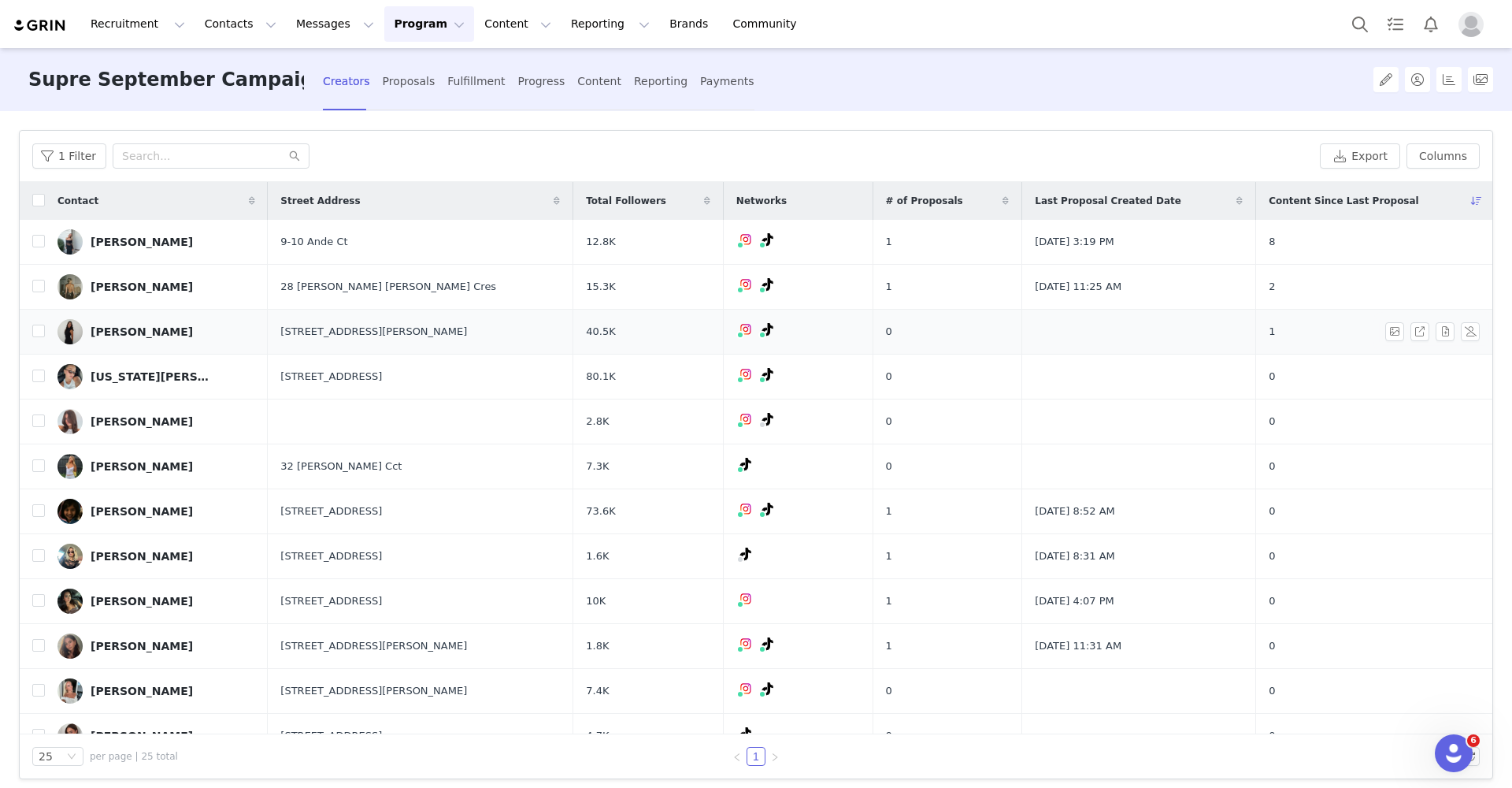
click at [115, 335] on div "[PERSON_NAME]" at bounding box center [142, 331] width 102 height 13
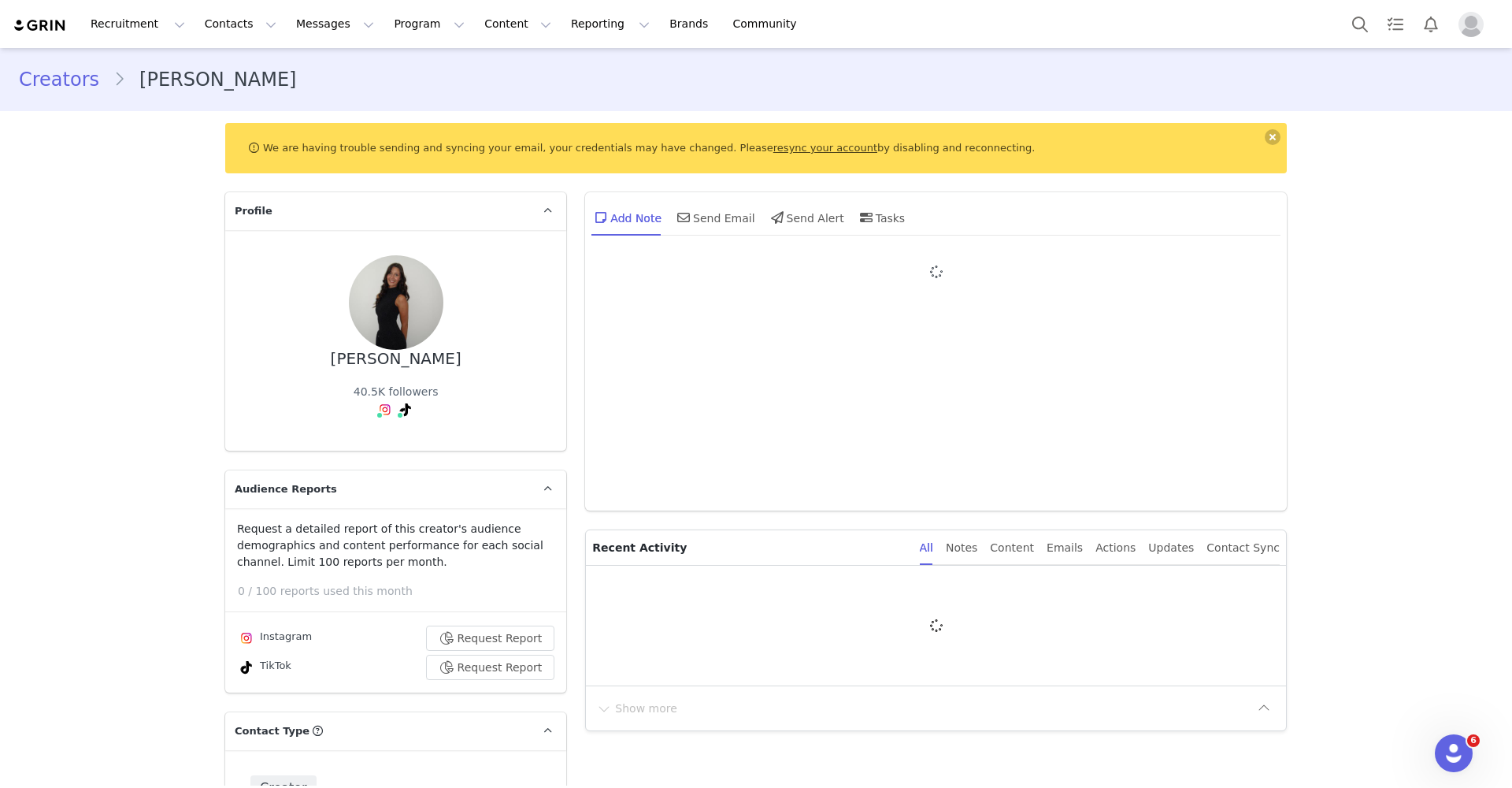
type input "+1 ([GEOGRAPHIC_DATA])"
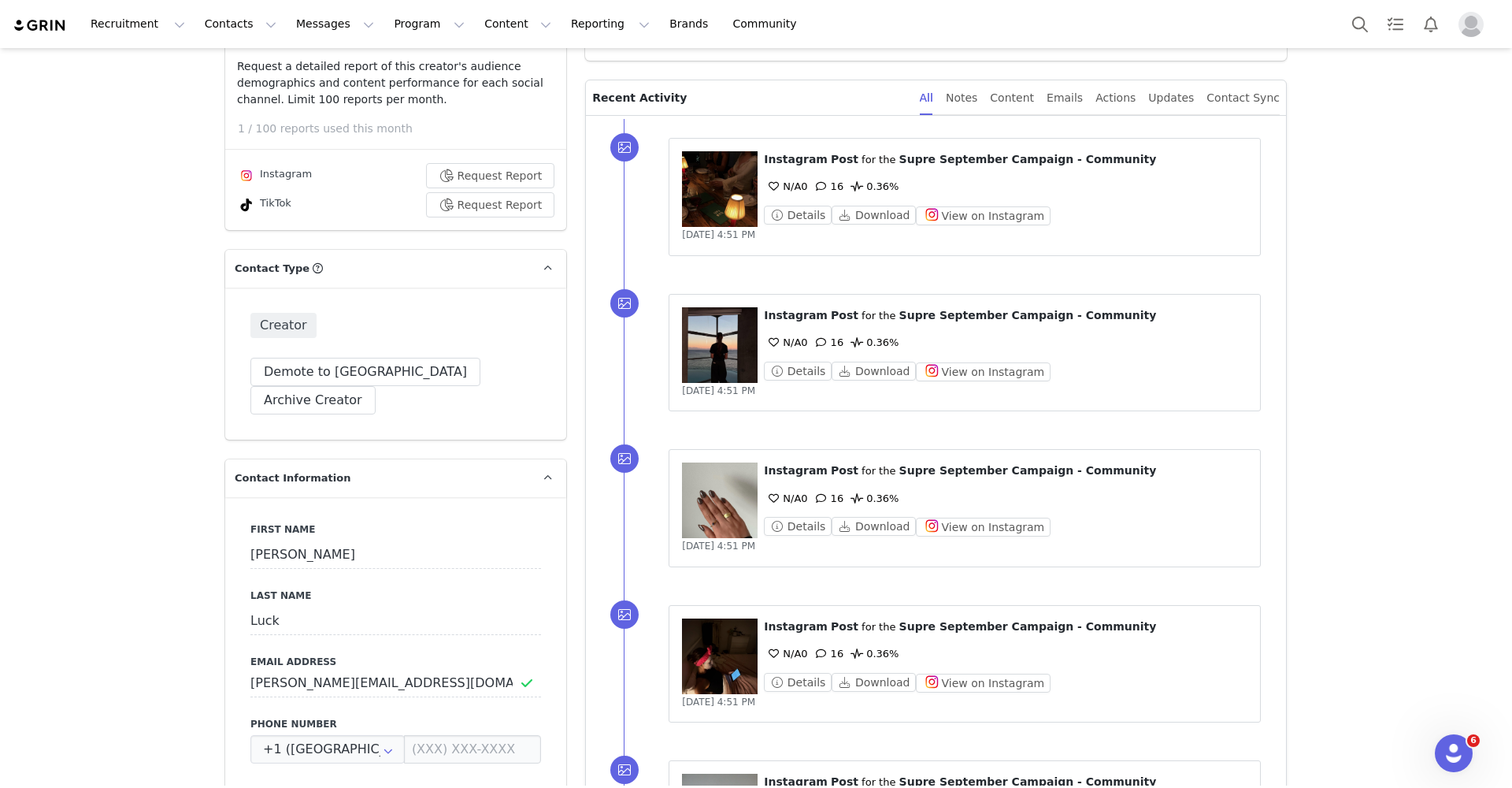
scroll to position [354, 0]
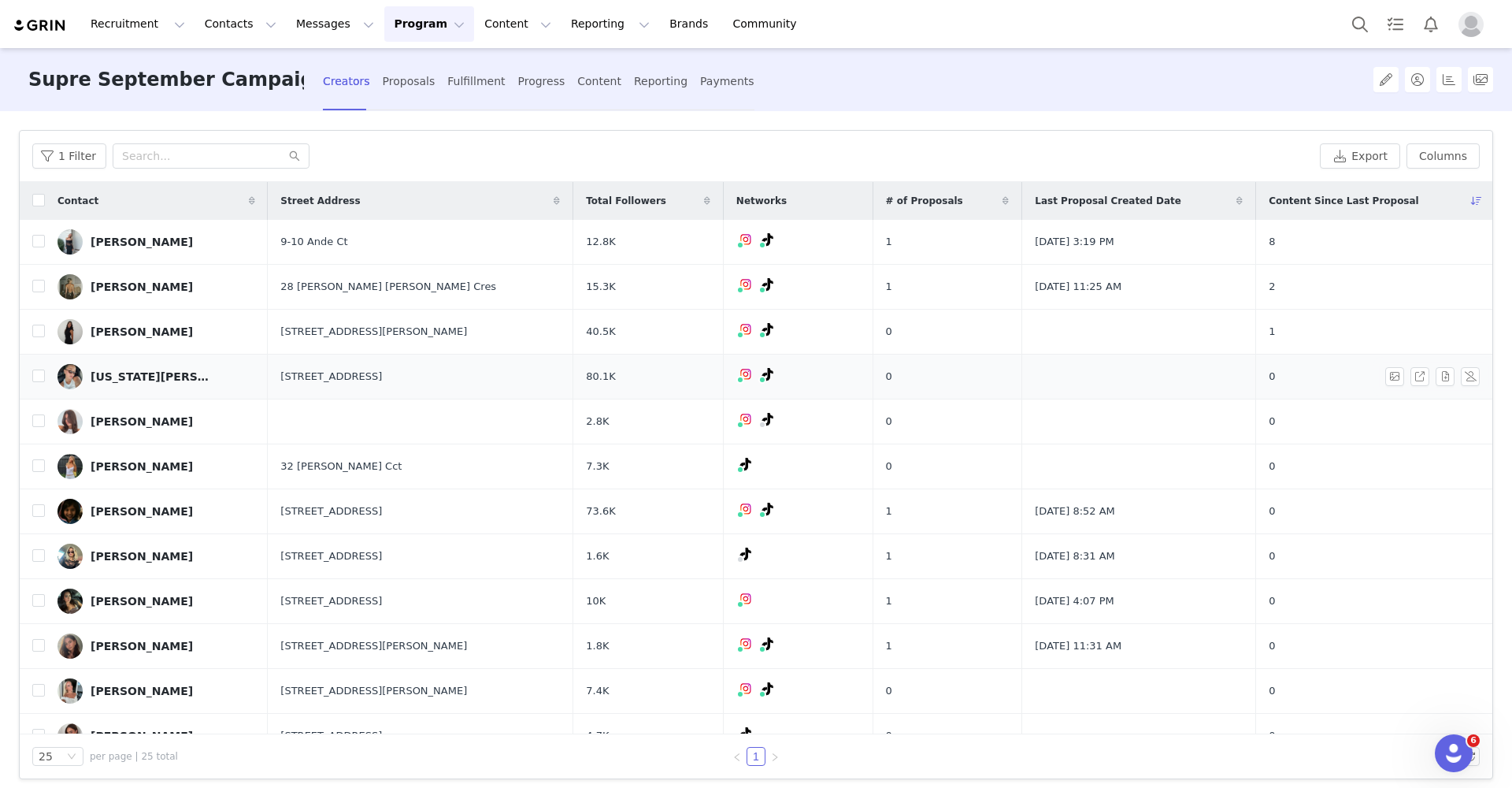
click at [147, 386] on link "[US_STATE][PERSON_NAME]" at bounding box center [156, 376] width 197 height 25
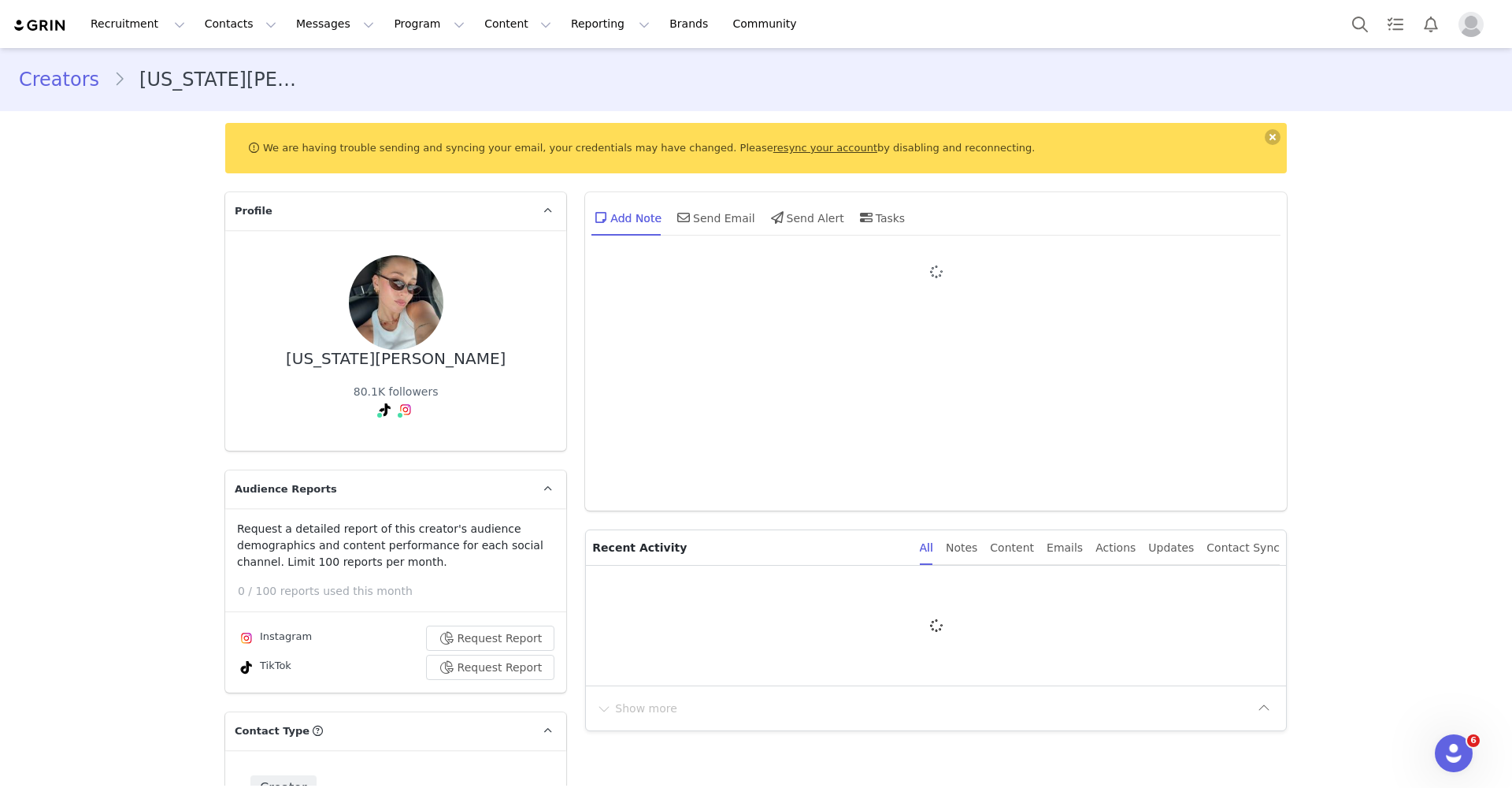
type input "+1 ([GEOGRAPHIC_DATA])"
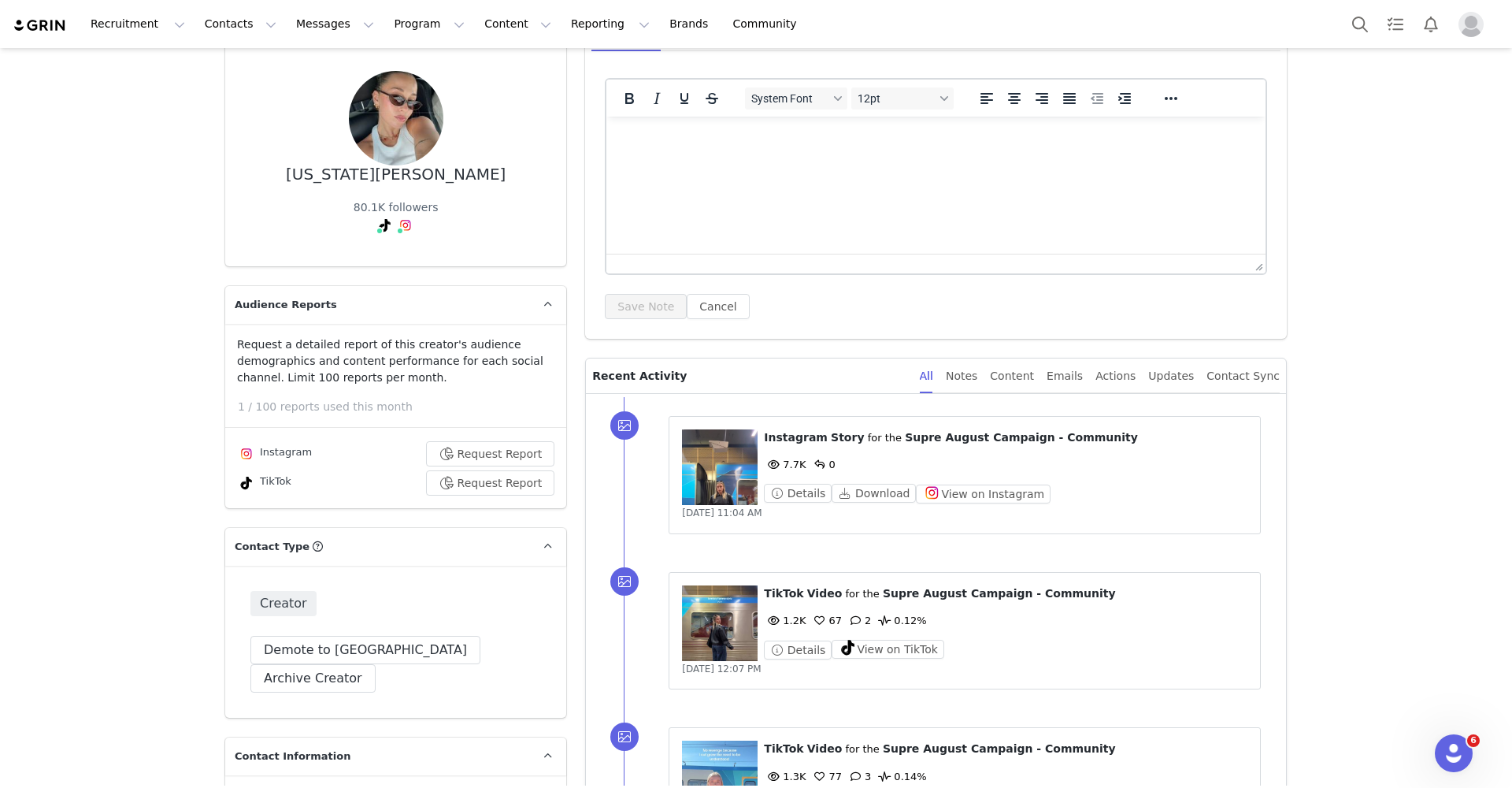
scroll to position [41, 0]
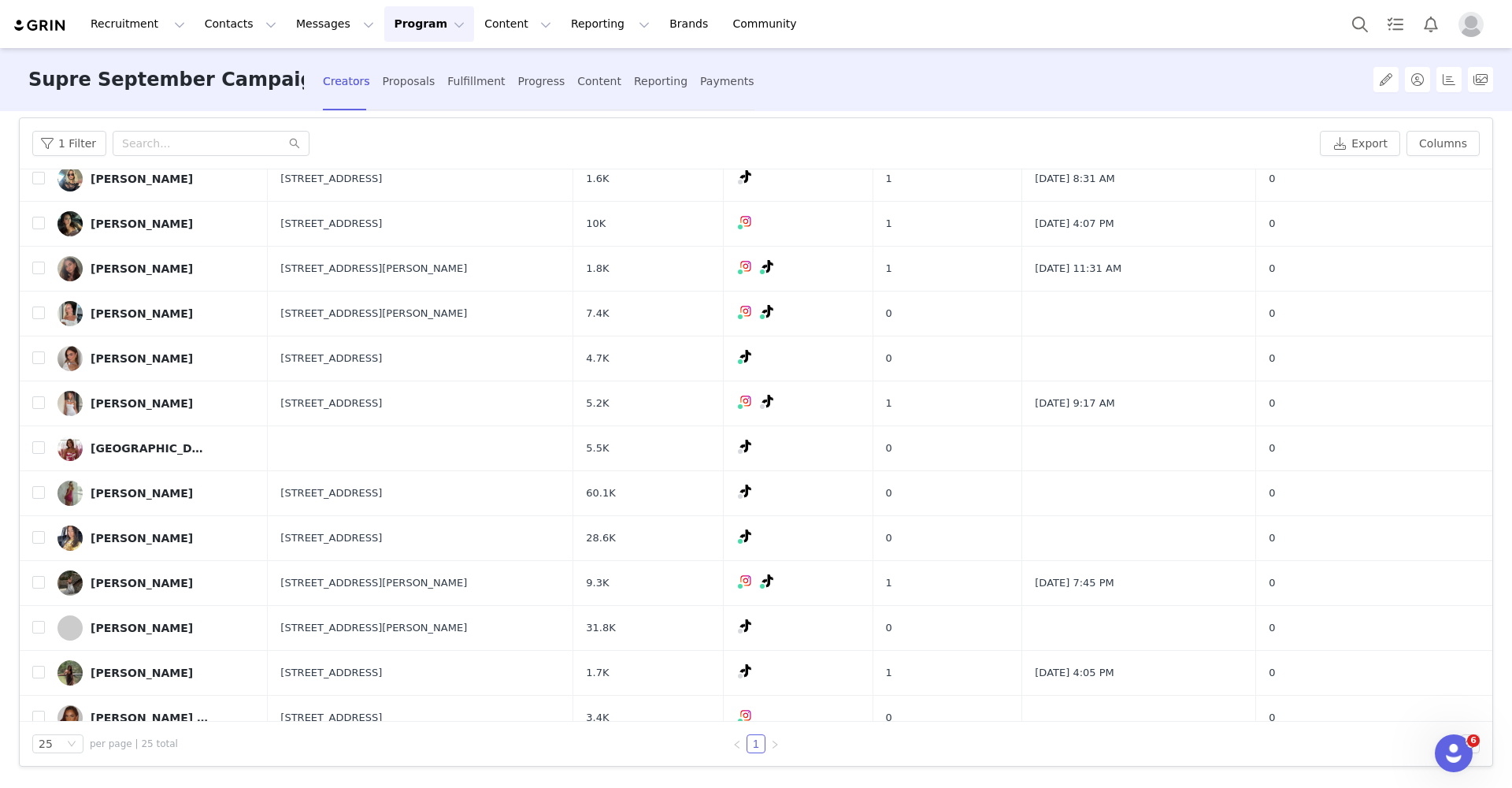
scroll to position [374, 0]
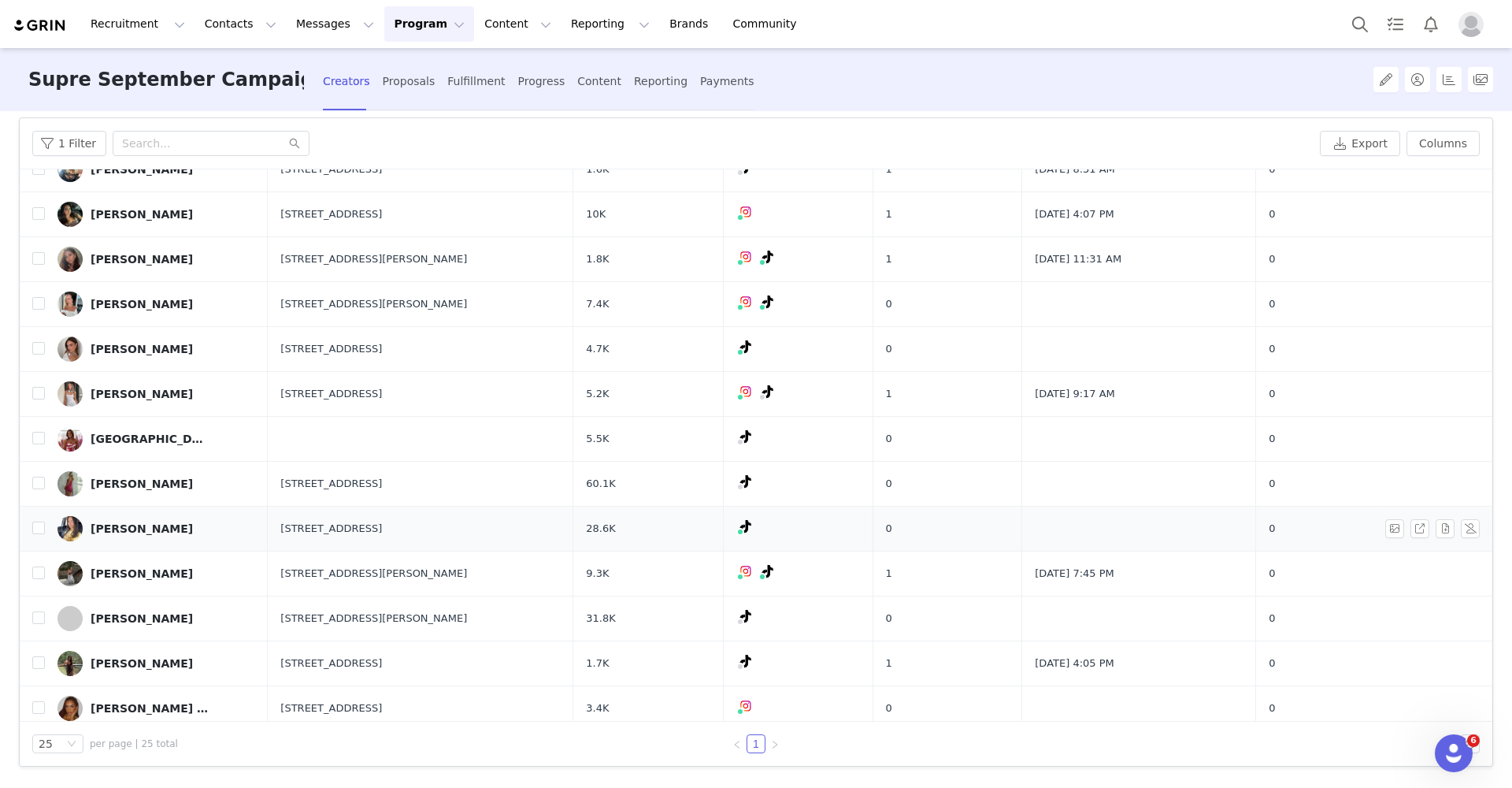
click at [112, 532] on div "[PERSON_NAME]" at bounding box center [142, 528] width 102 height 13
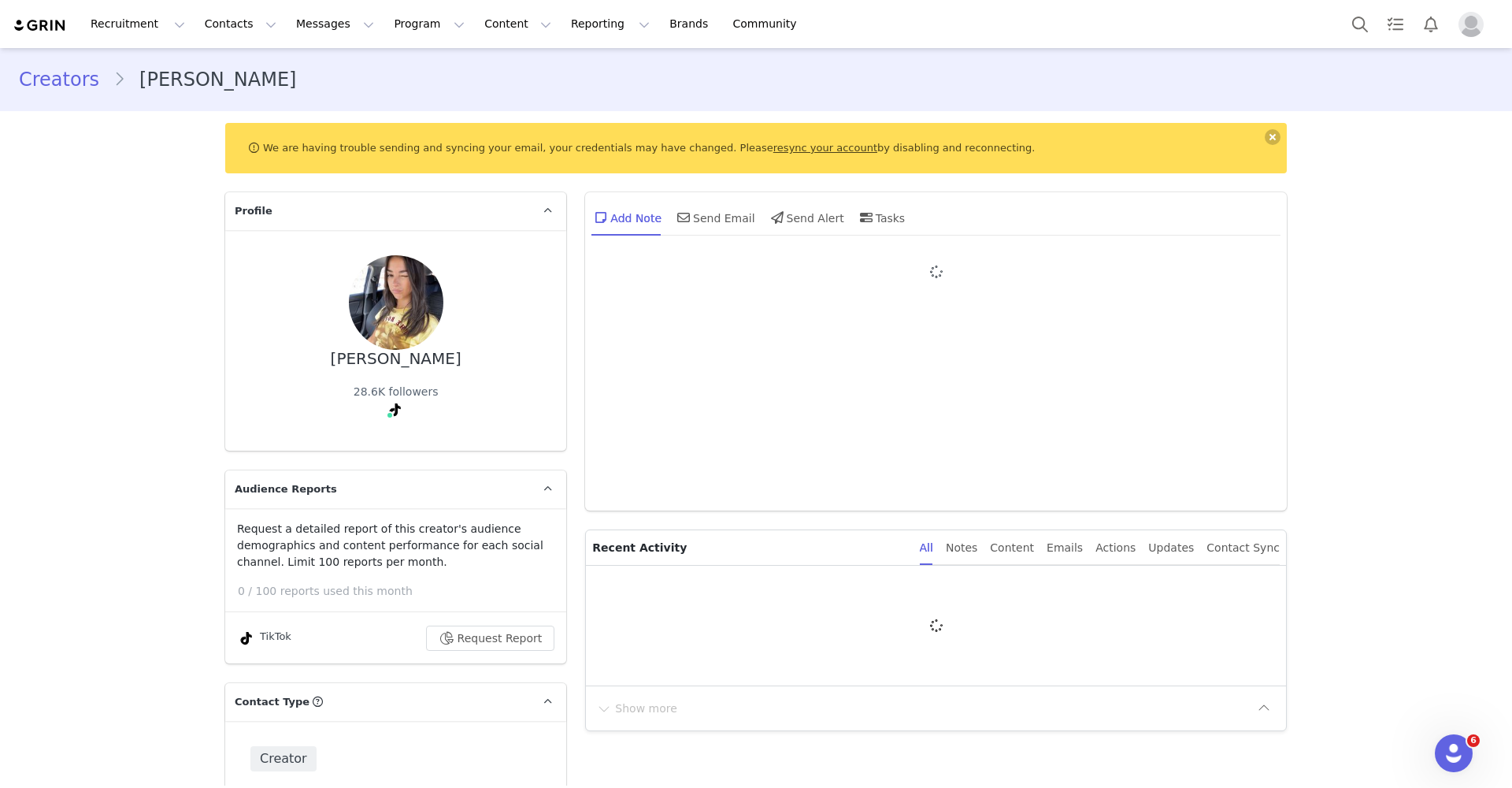
type input "+1 ([GEOGRAPHIC_DATA])"
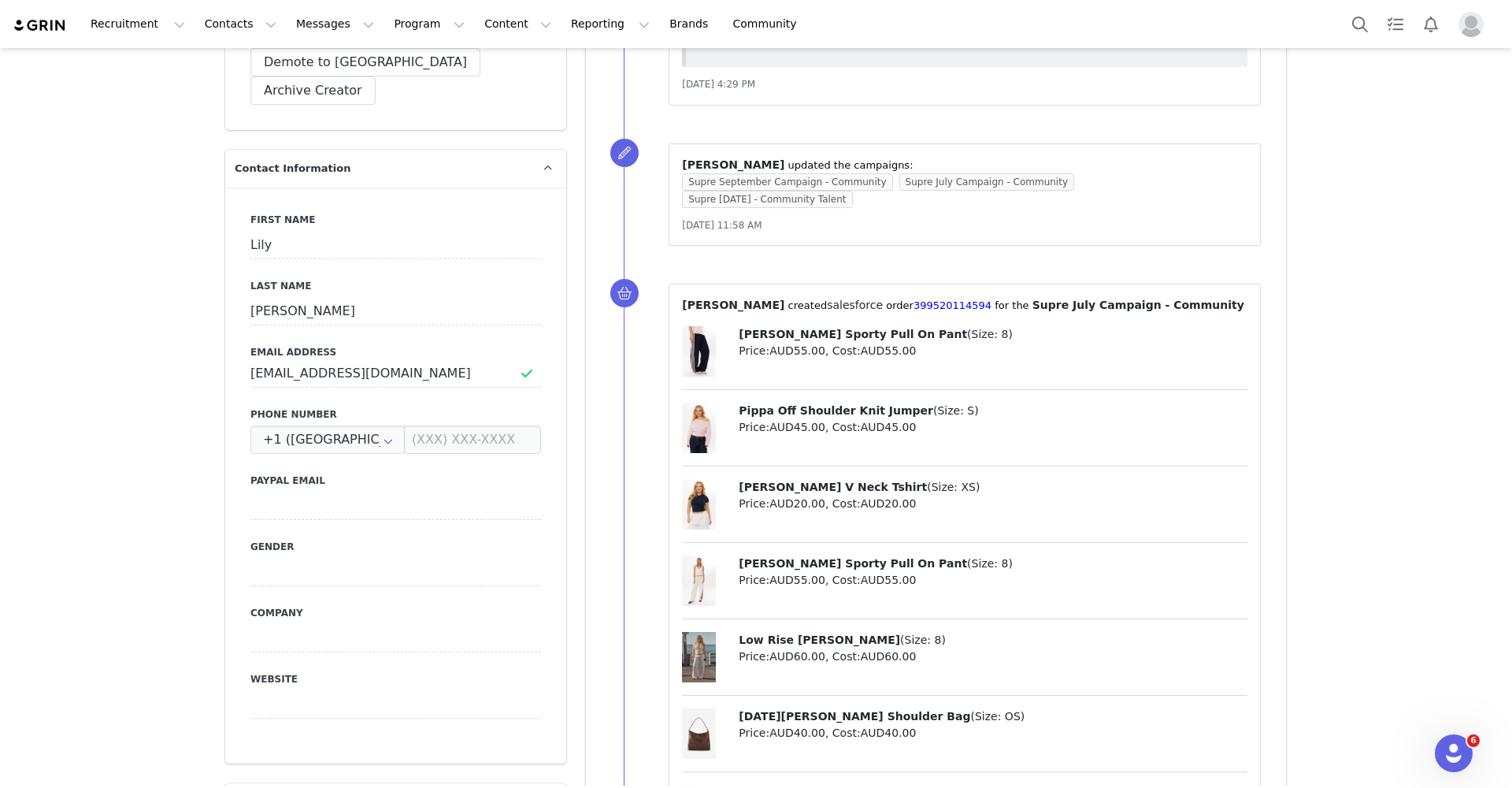
scroll to position [225, 0]
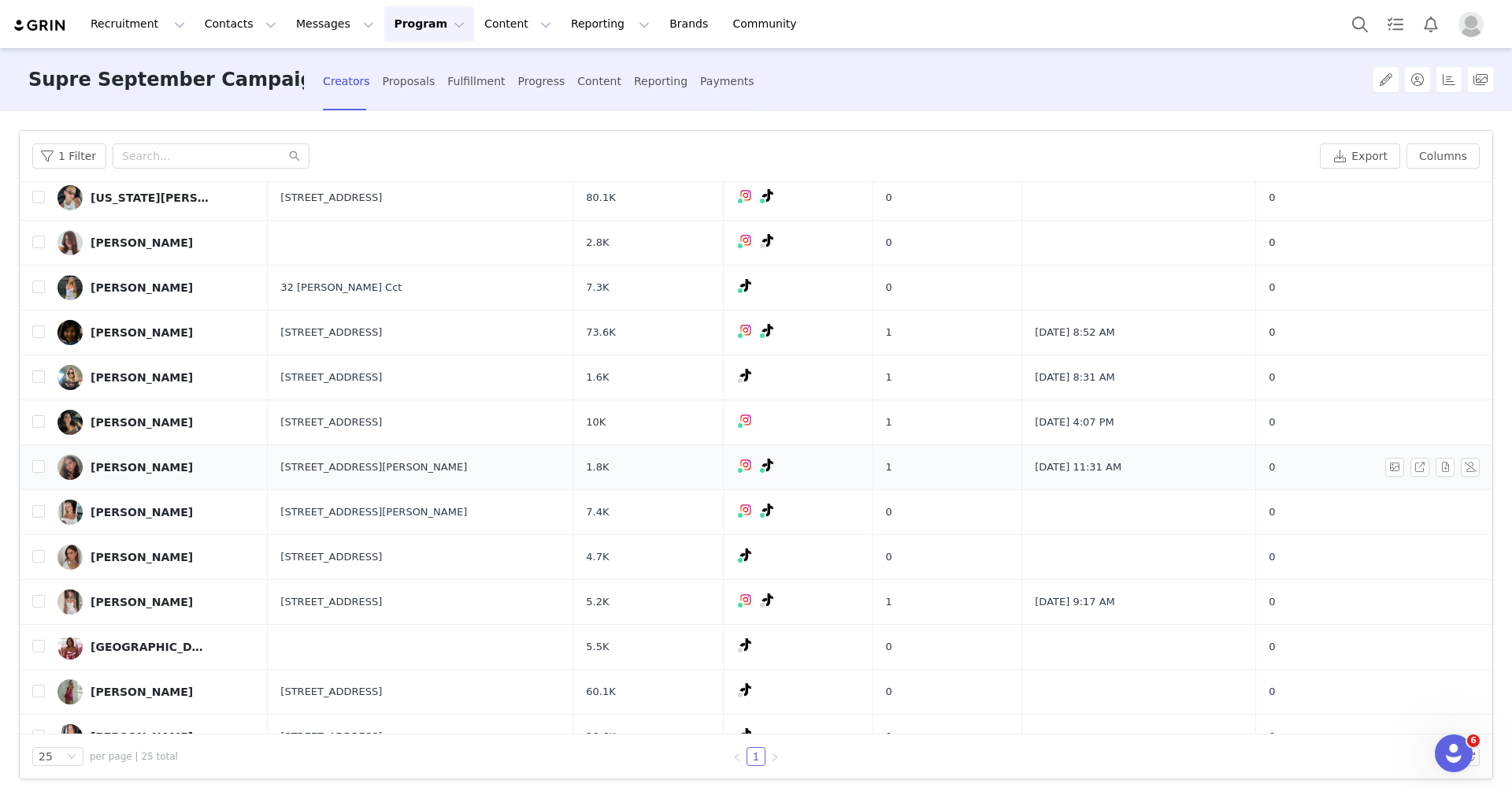
scroll to position [190, 0]
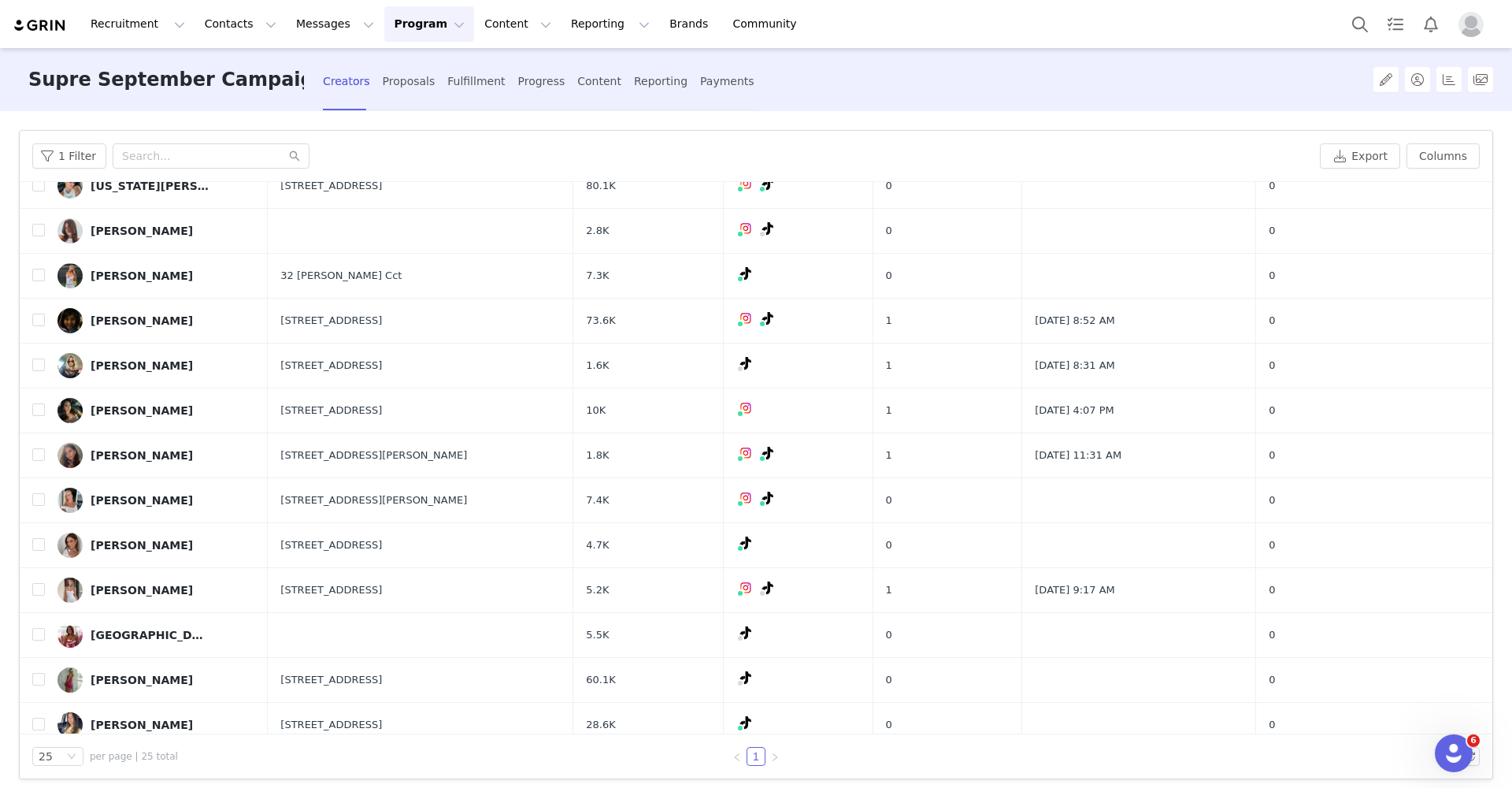
click at [138, 411] on div "[PERSON_NAME]" at bounding box center [142, 410] width 102 height 13
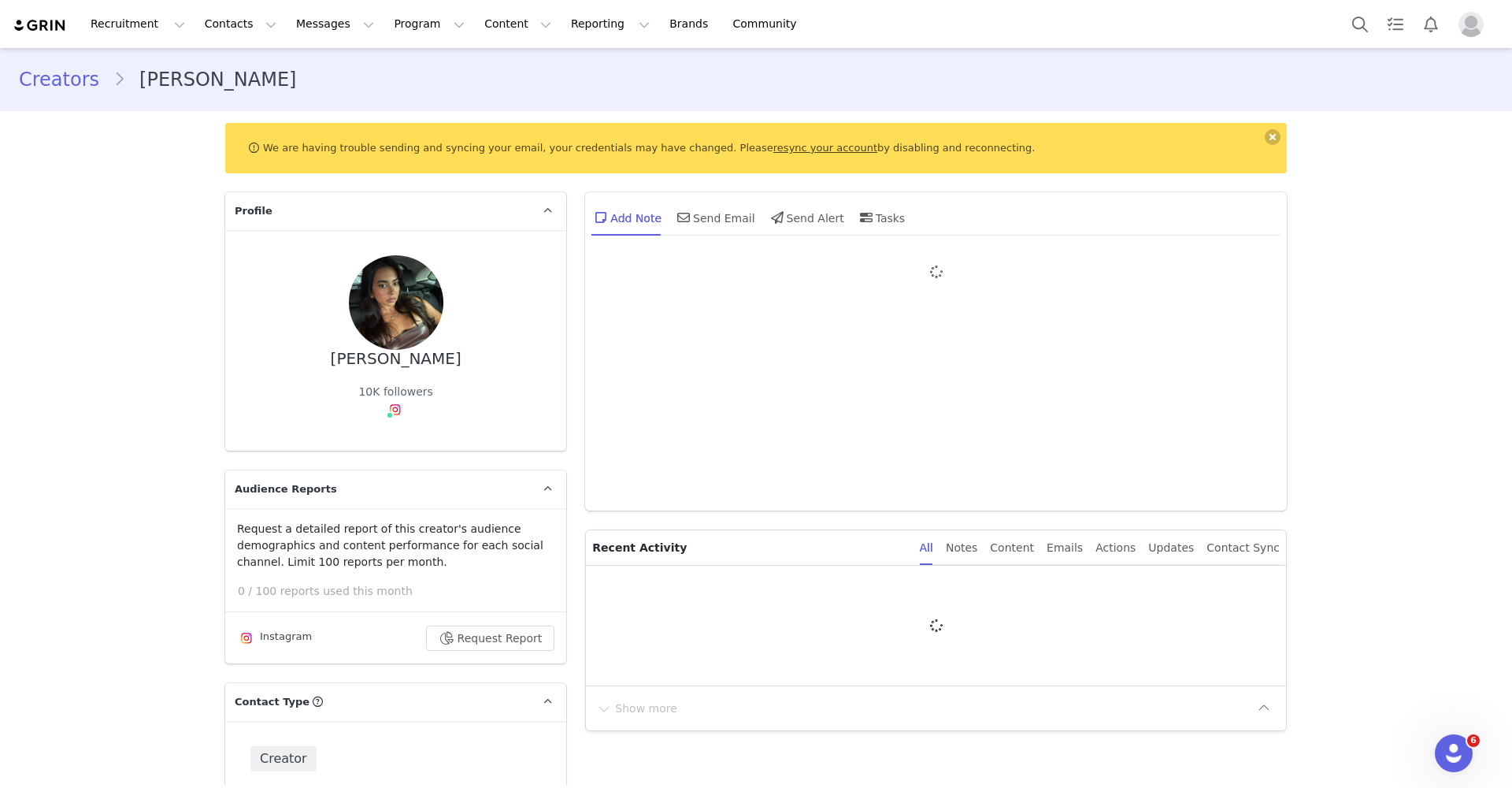
type input "+1 ([GEOGRAPHIC_DATA])"
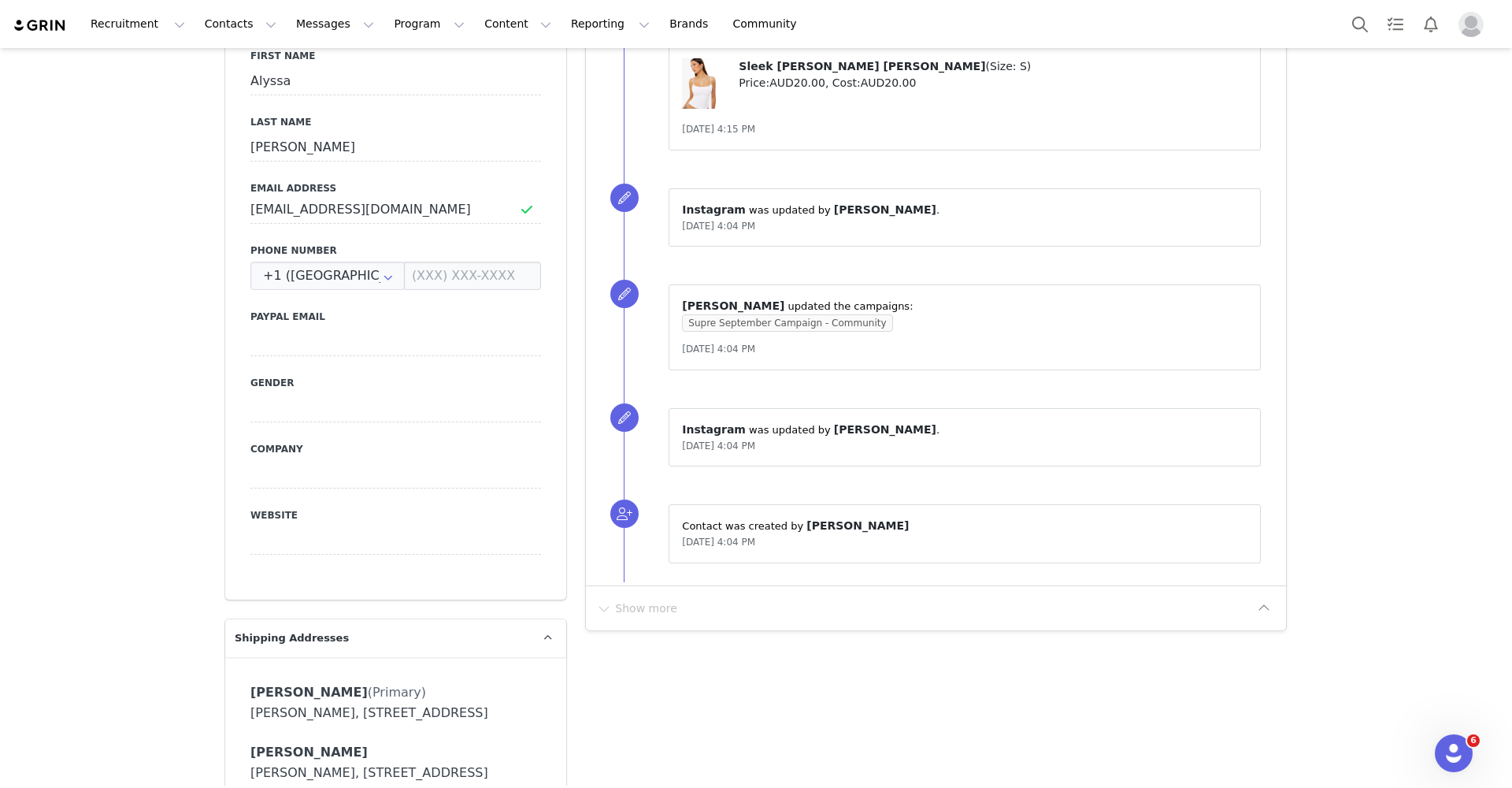
scroll to position [908, 0]
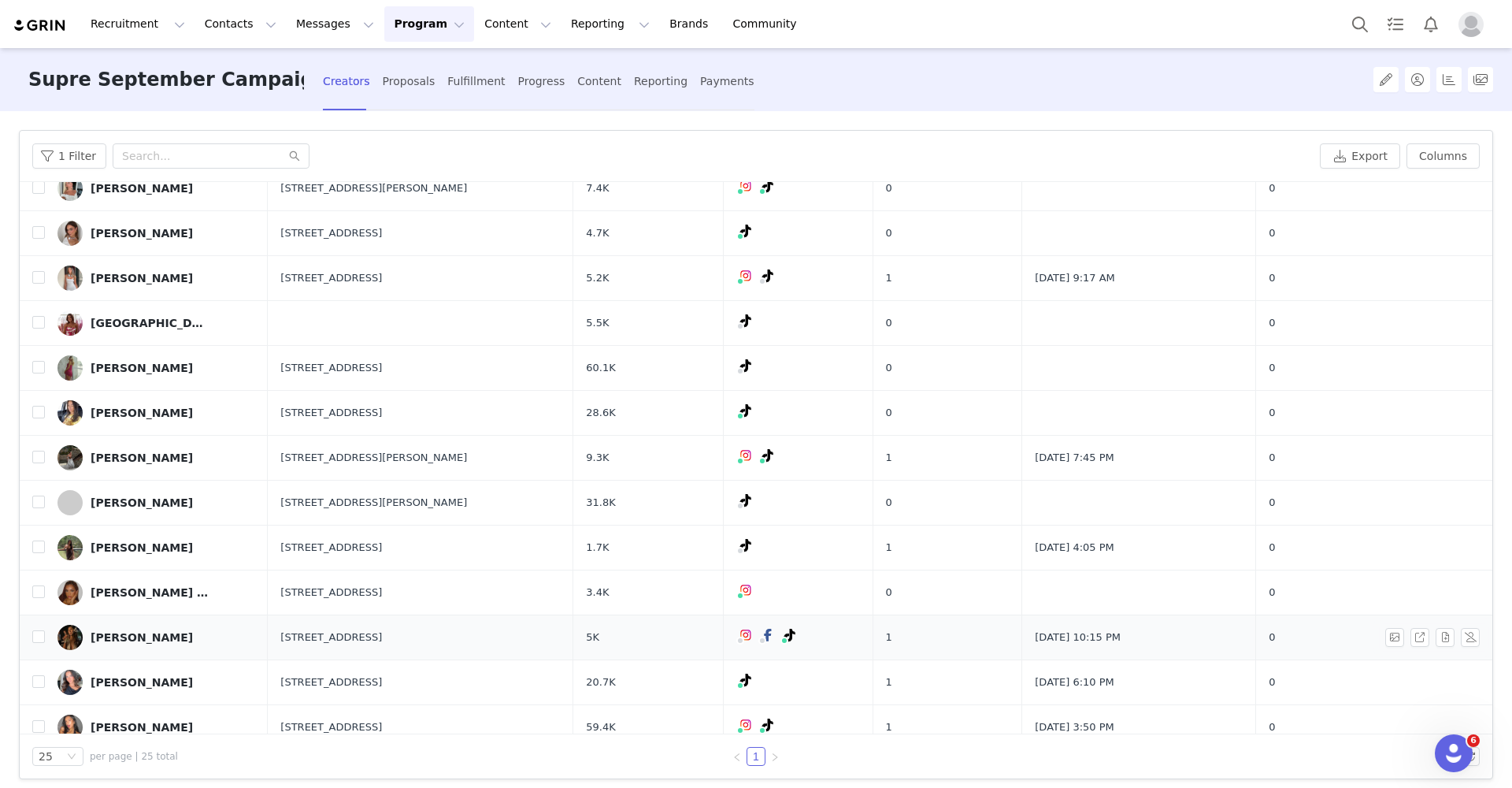
scroll to position [506, 0]
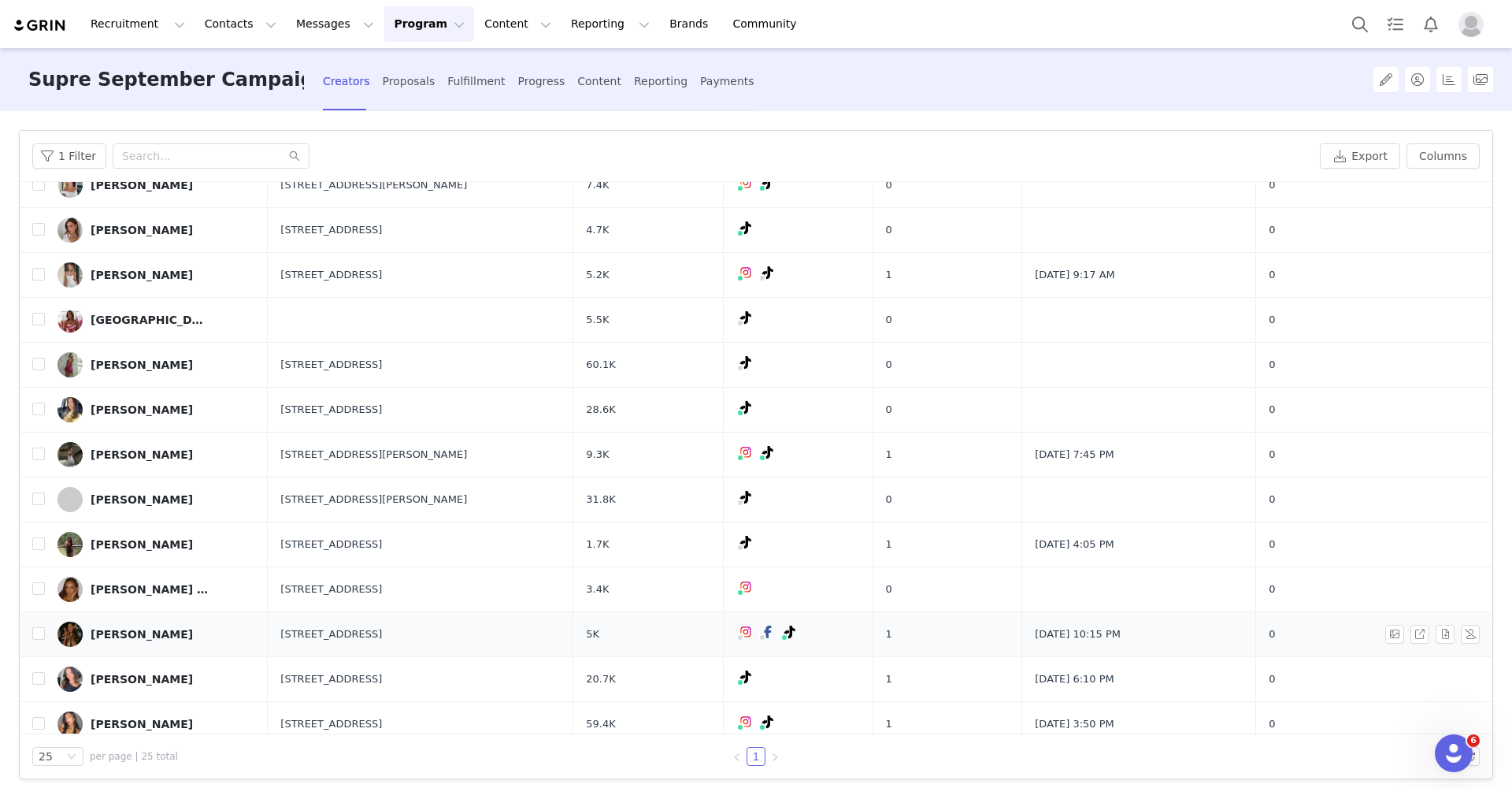
click at [136, 637] on div "[PERSON_NAME]" at bounding box center [142, 633] width 102 height 13
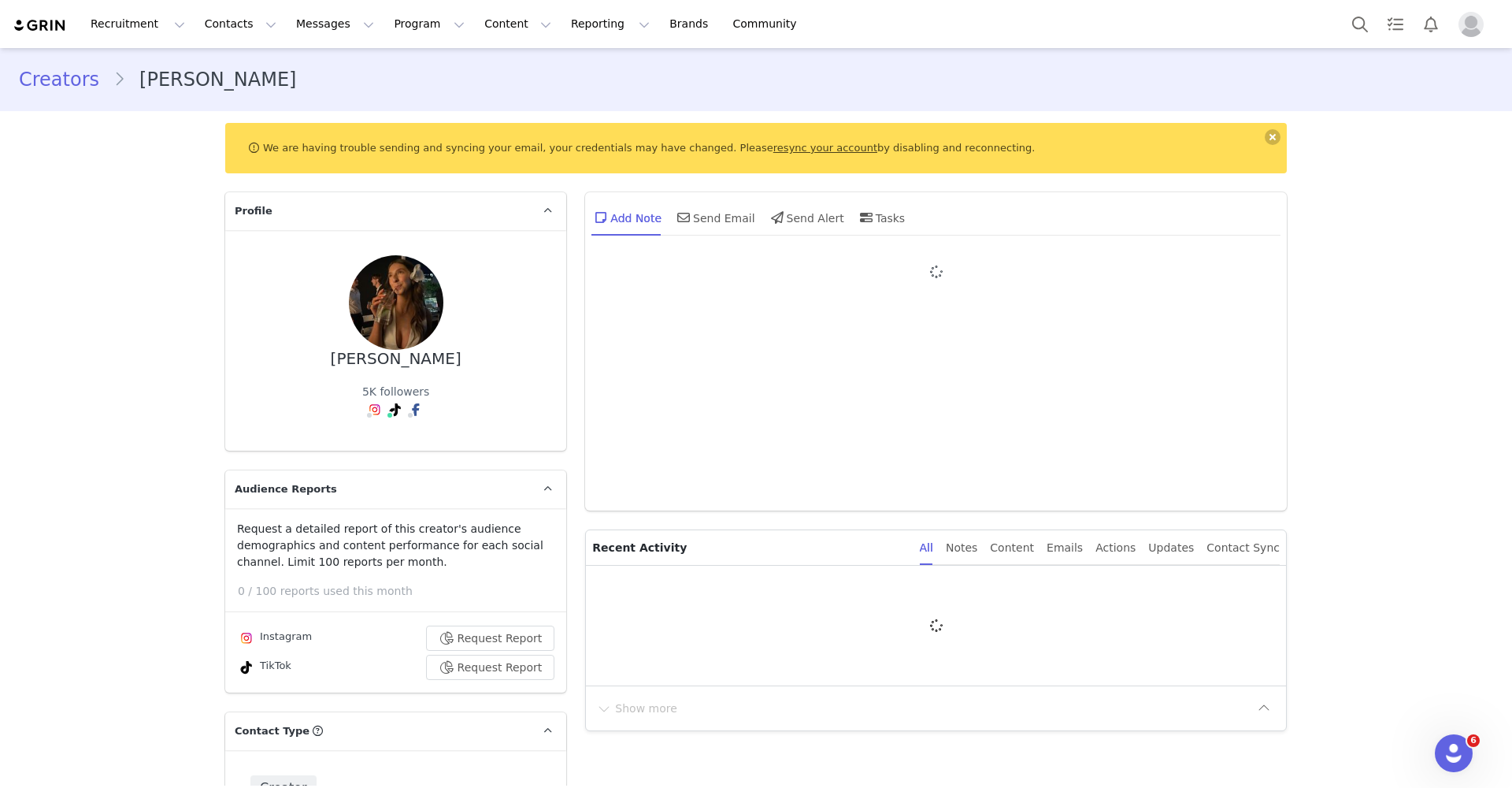
type input "+1 ([GEOGRAPHIC_DATA])"
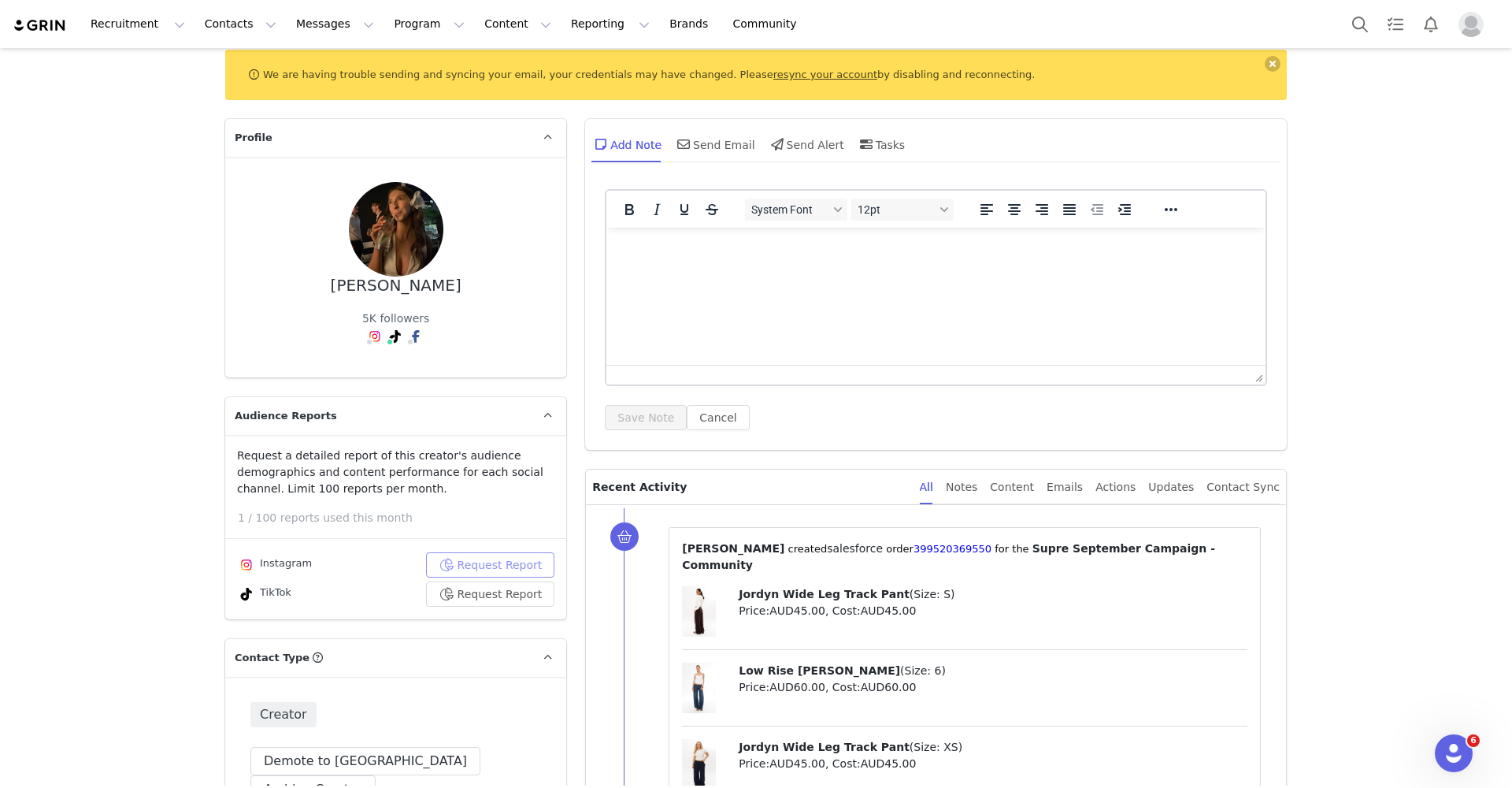
scroll to position [74, 0]
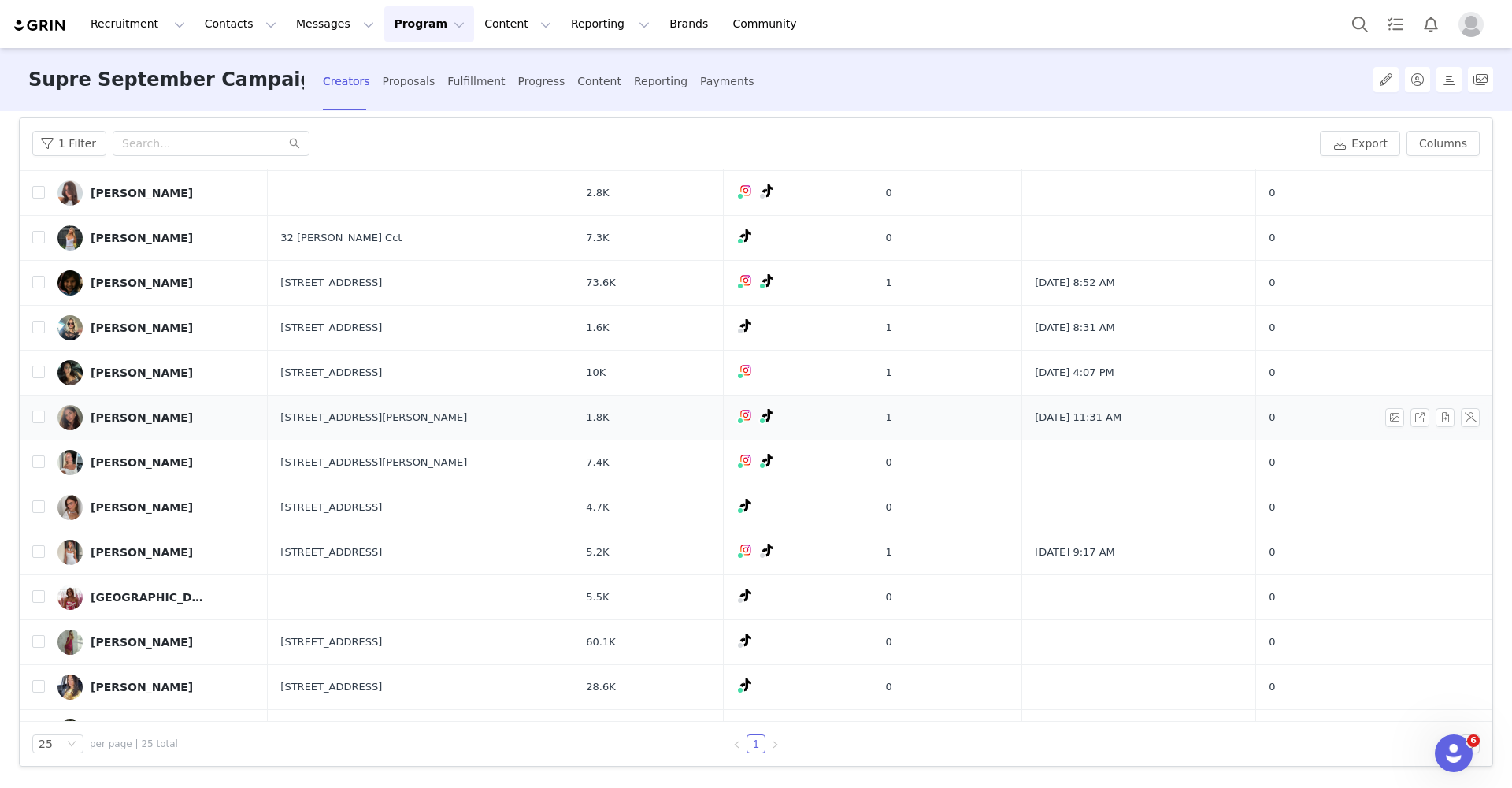
scroll to position [219, 0]
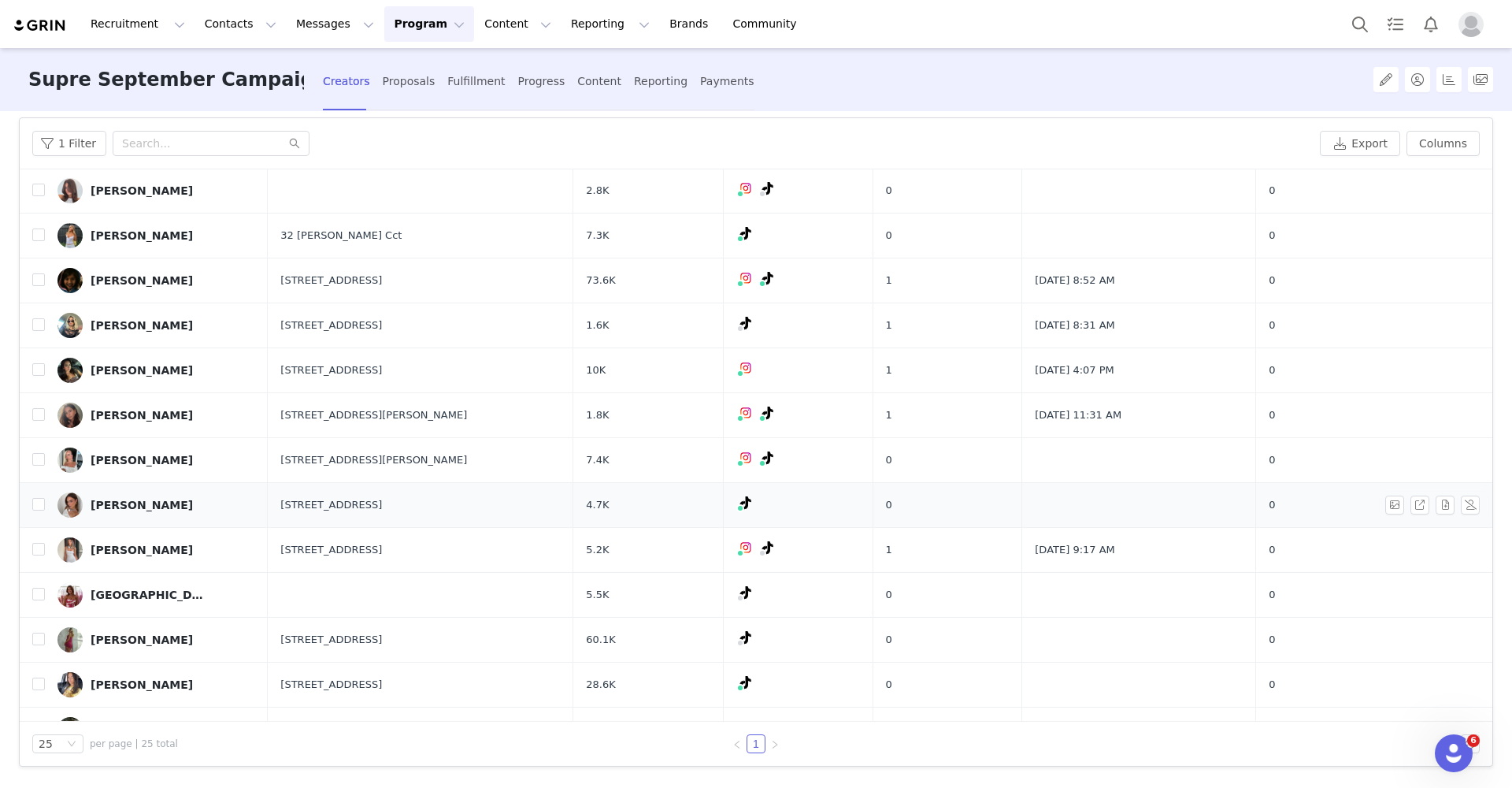
click at [143, 504] on div "[PERSON_NAME]" at bounding box center [142, 505] width 102 height 13
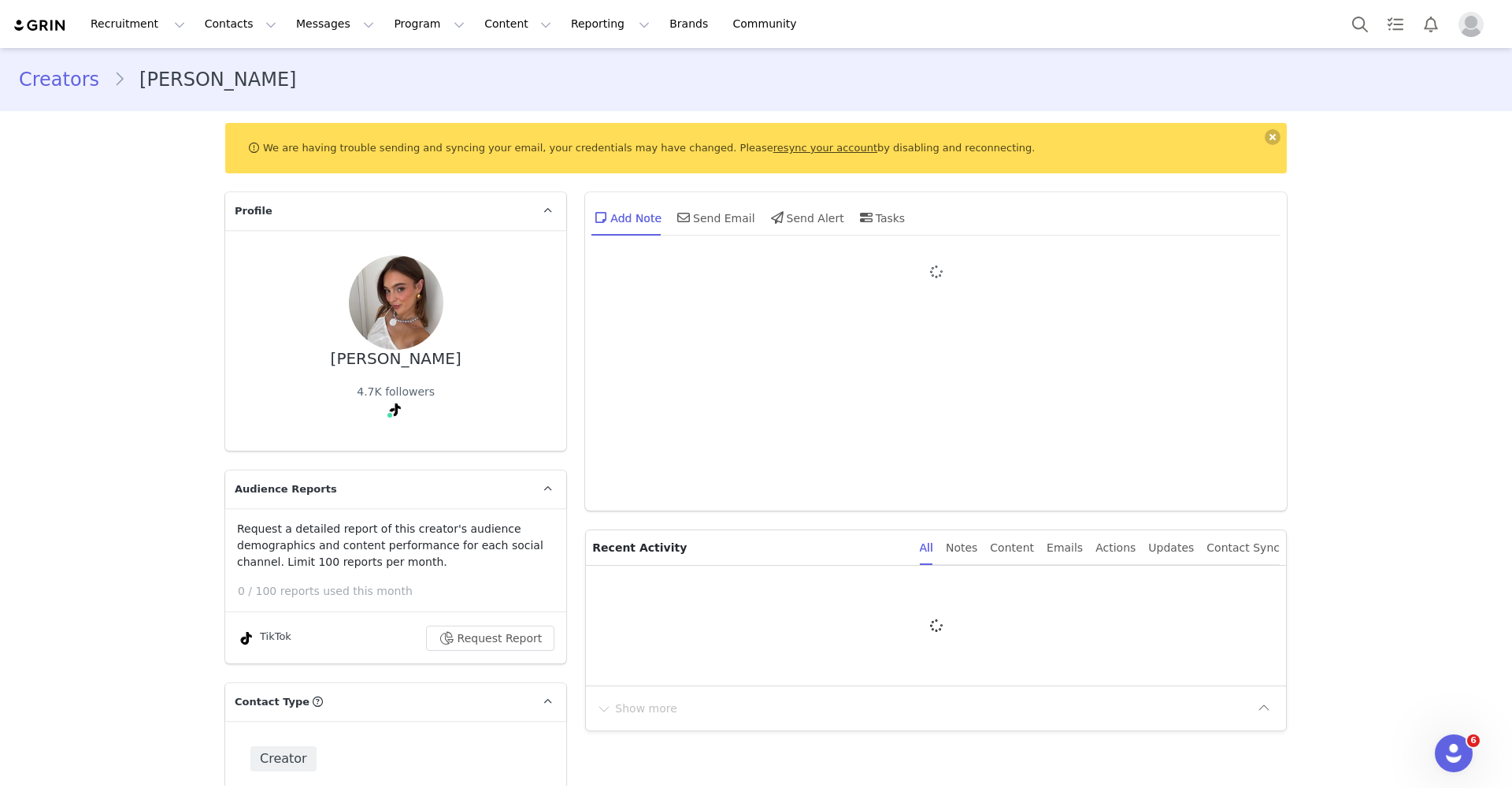
type input "+1 ([GEOGRAPHIC_DATA])"
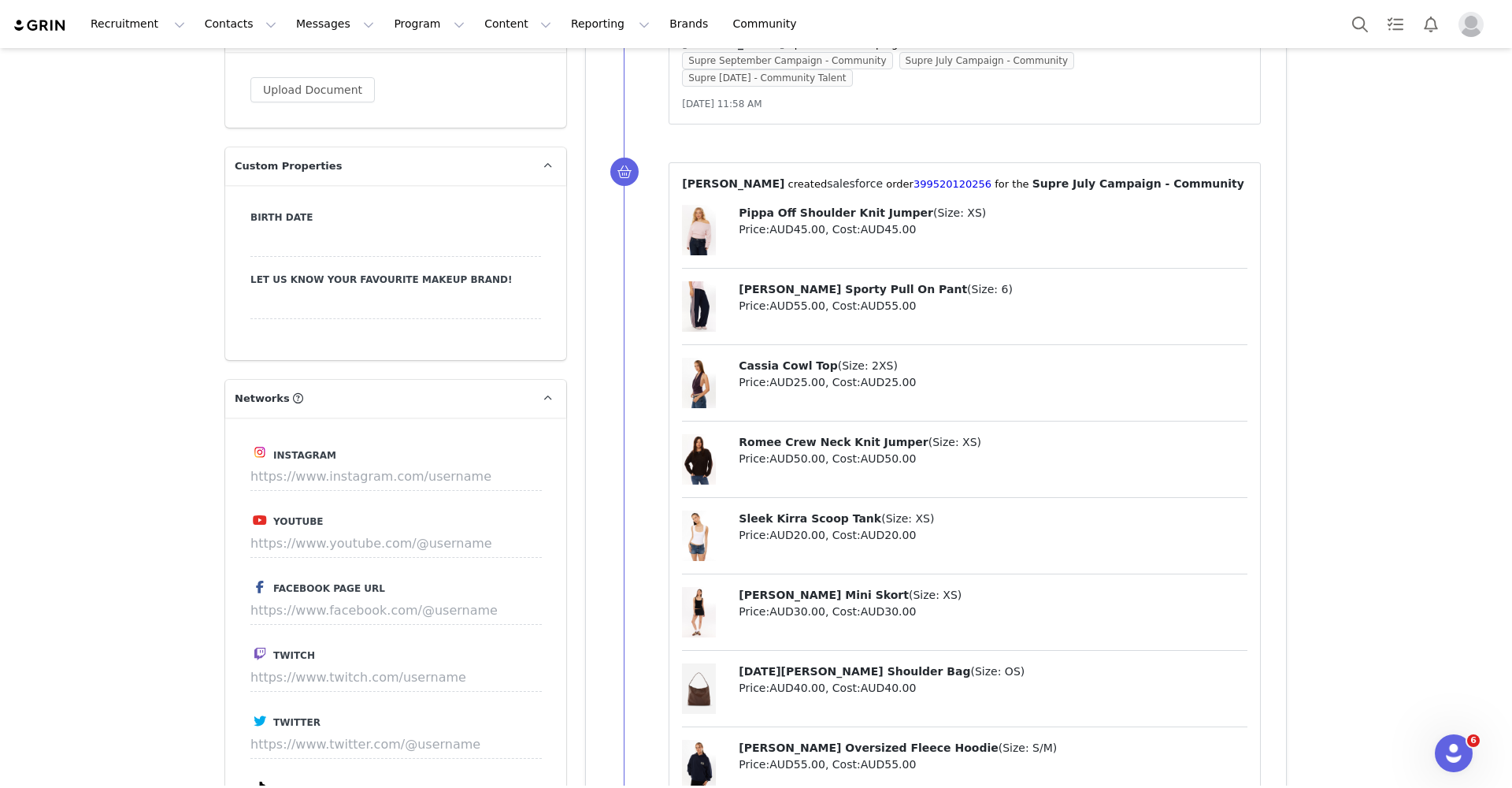
scroll to position [1732, 0]
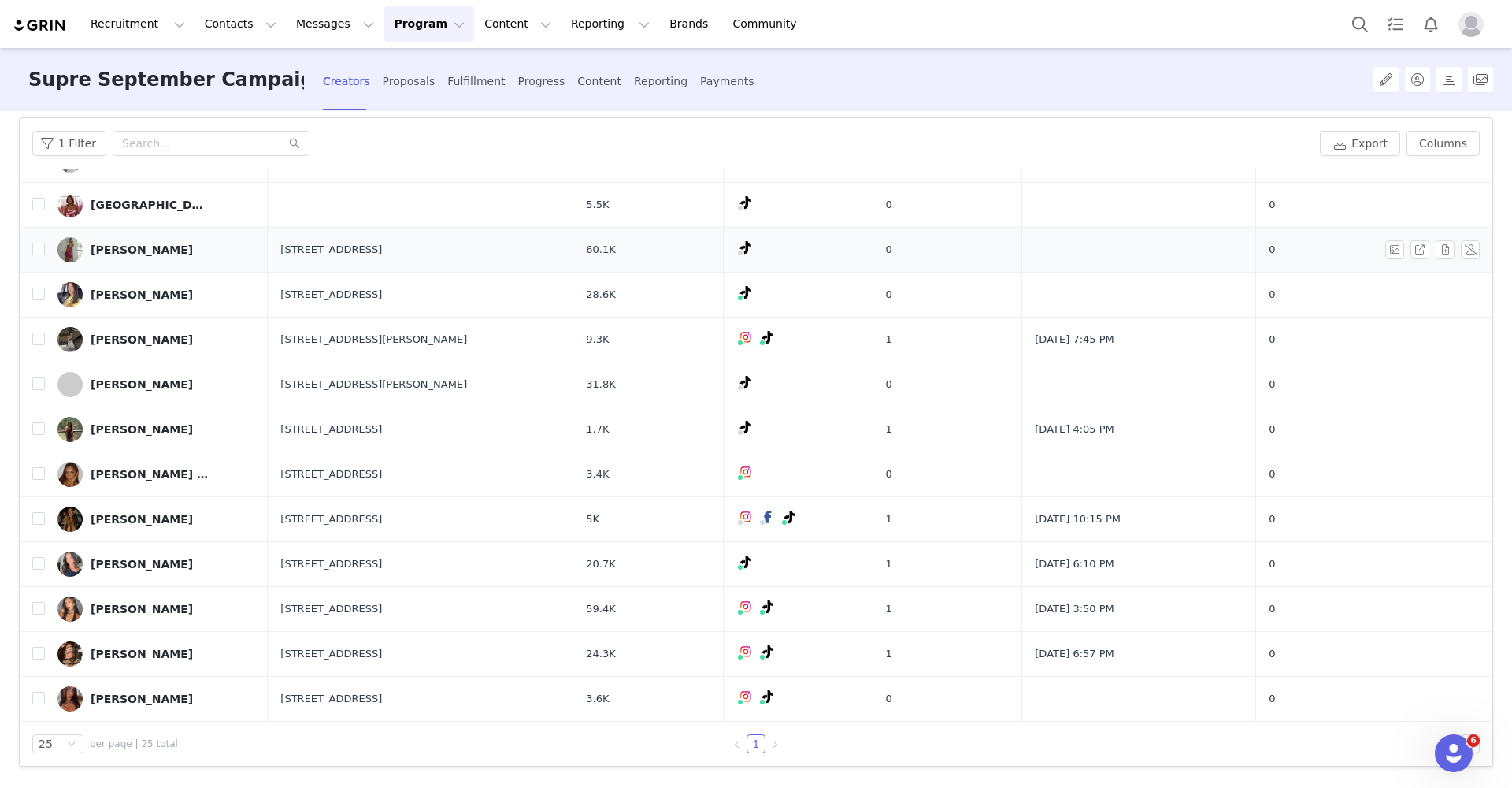
scroll to position [596, 0]
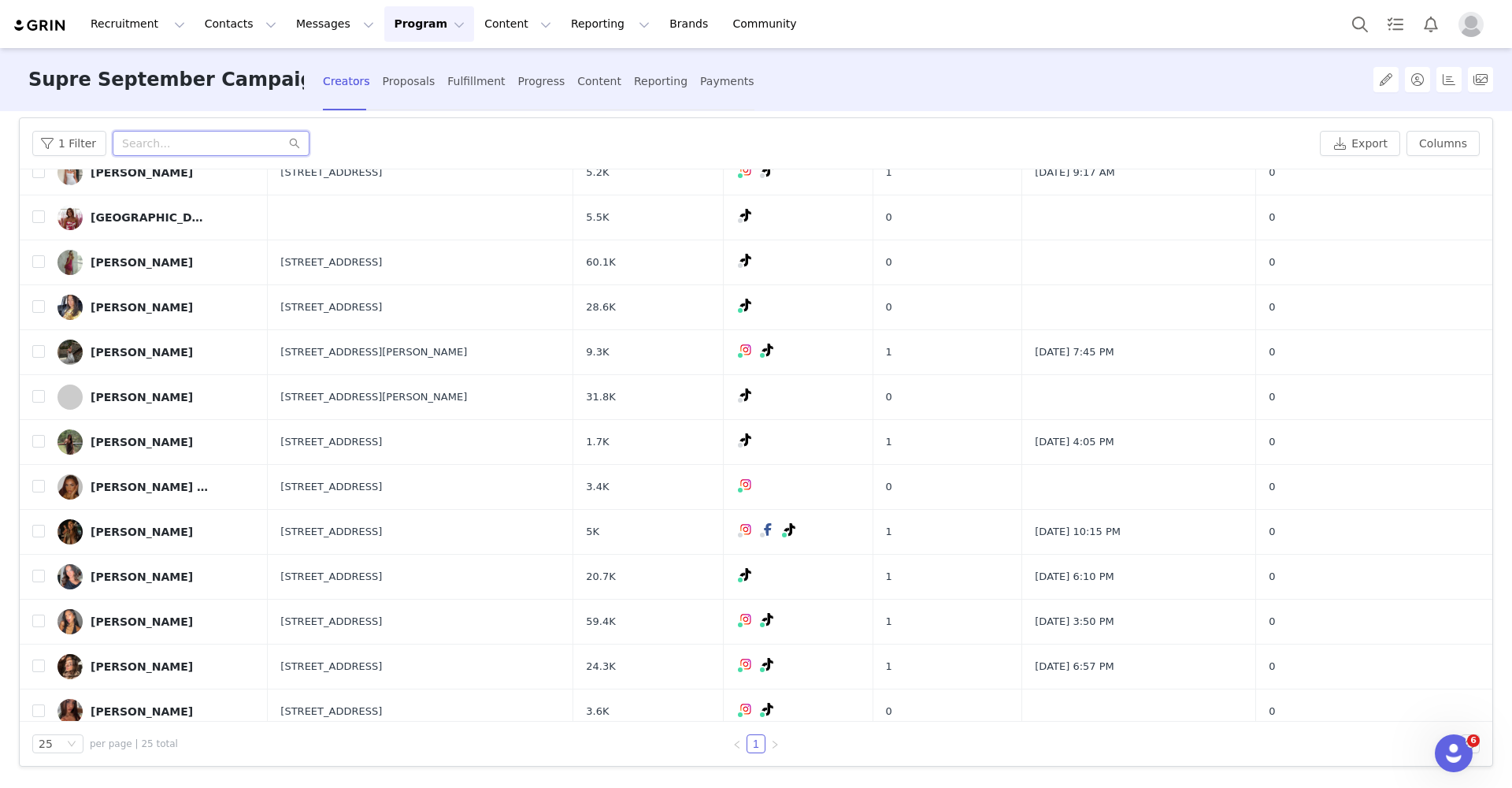
click at [141, 143] on input "text" at bounding box center [211, 143] width 197 height 25
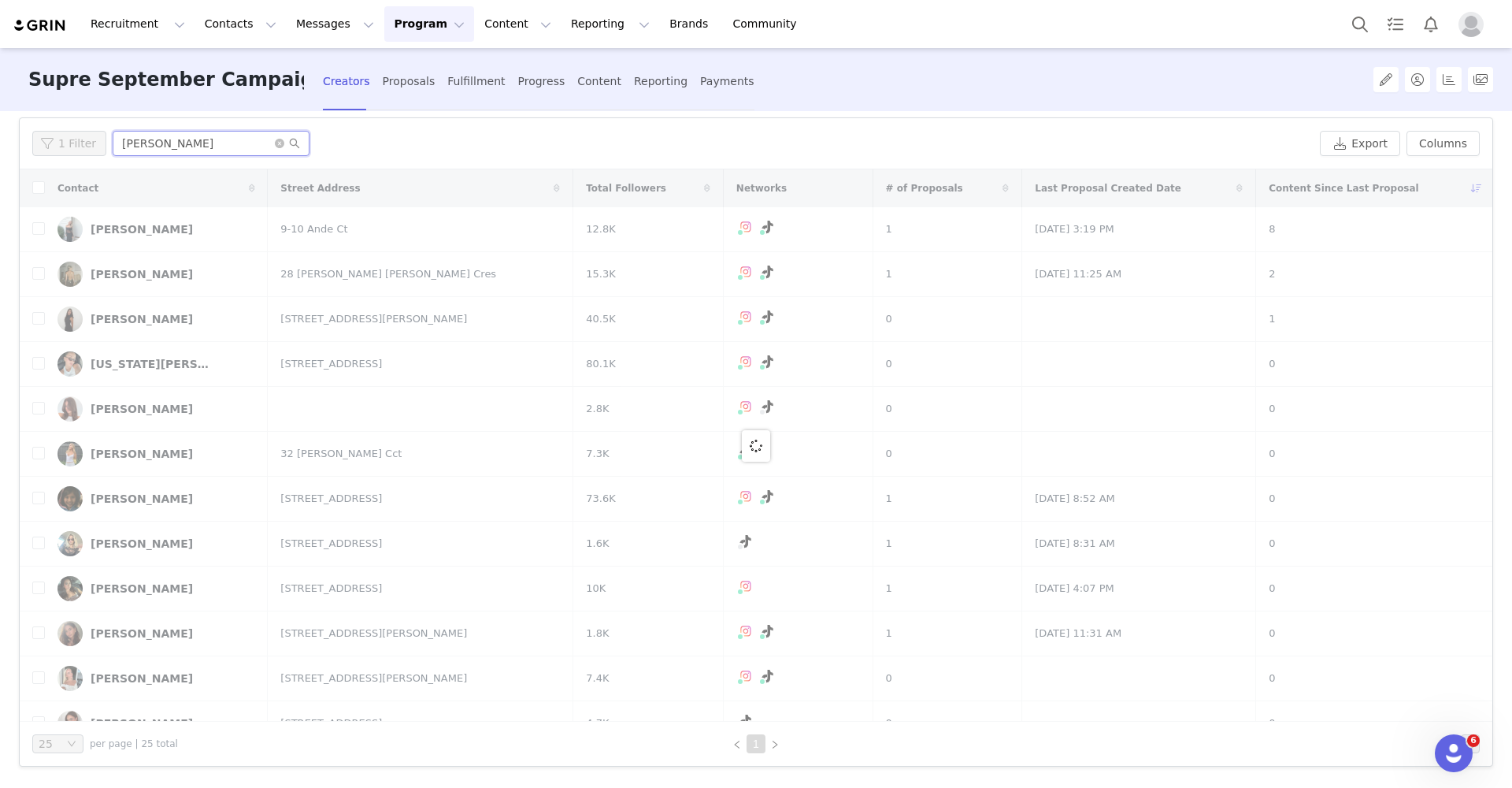
scroll to position [0, 0]
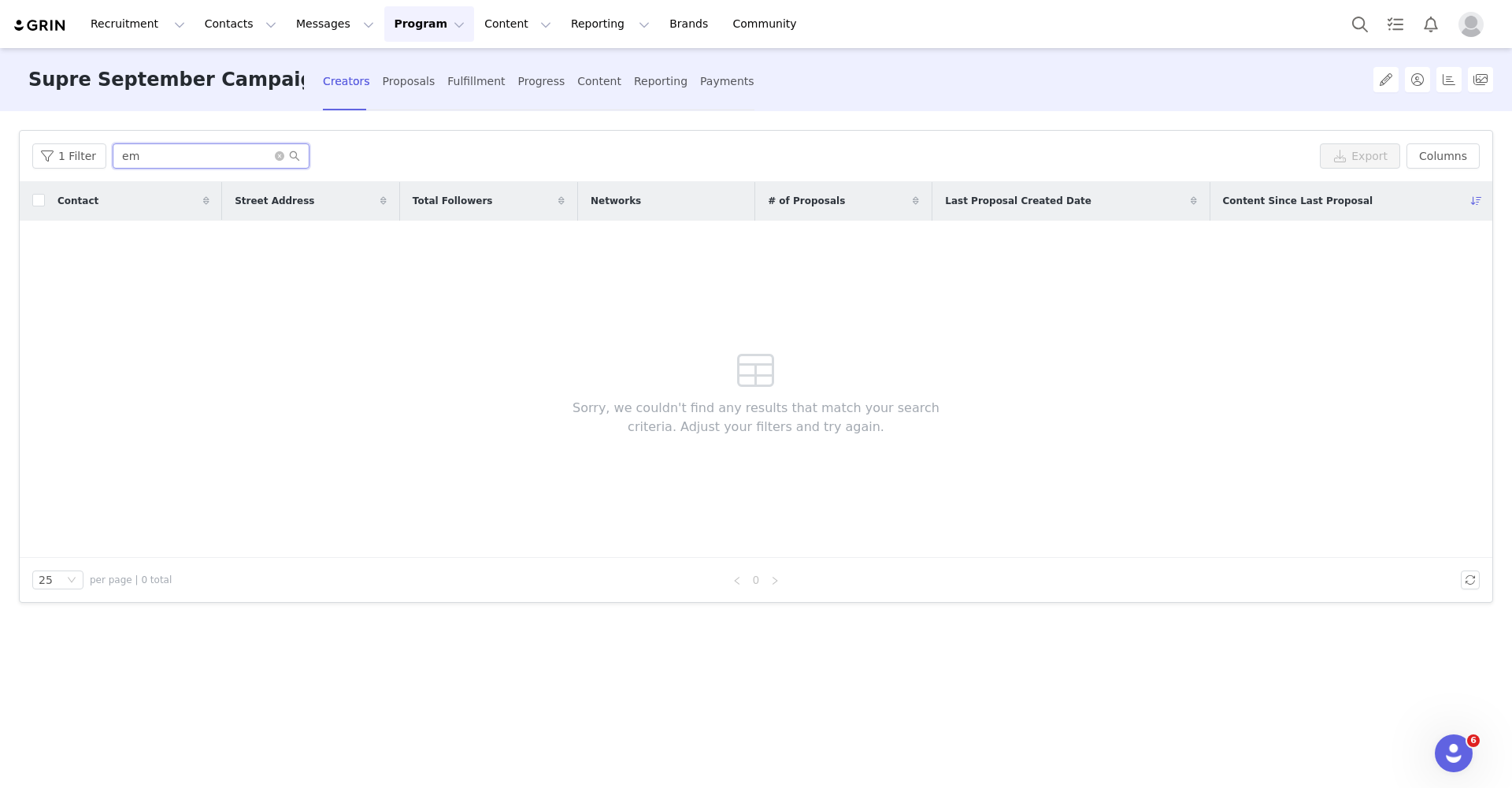
type input "e"
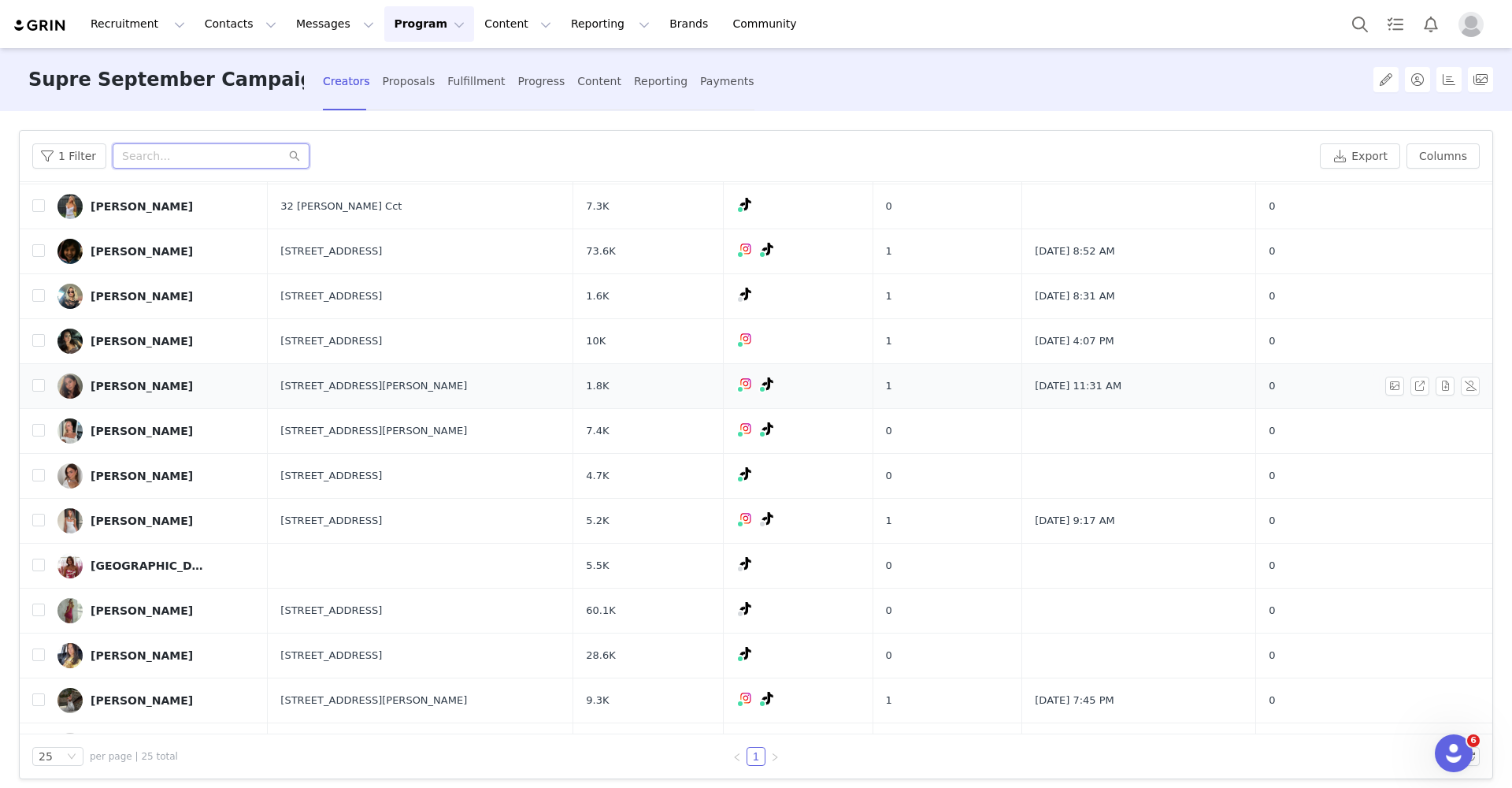
scroll to position [262, 0]
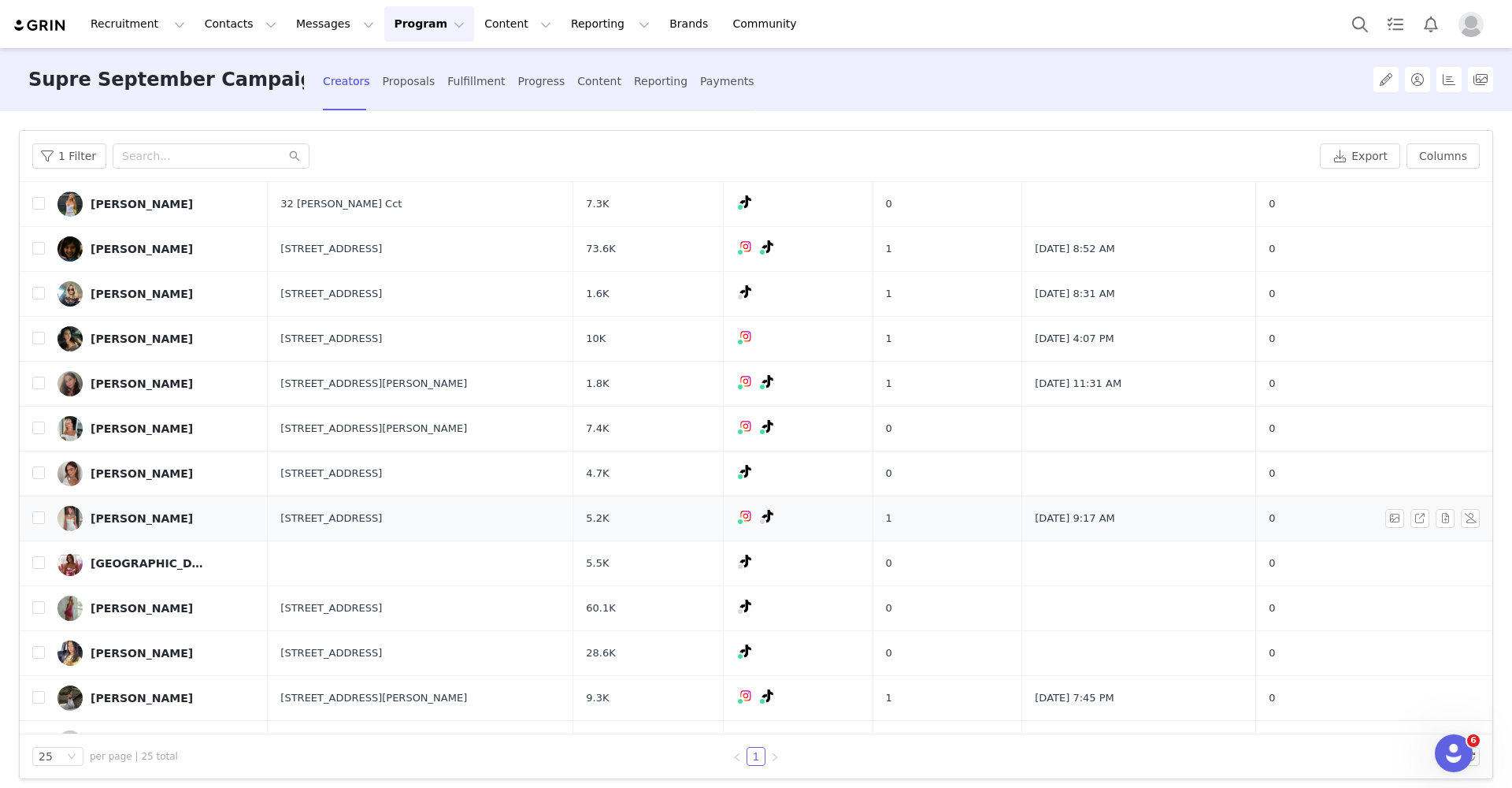
click at [155, 520] on div "[PERSON_NAME]" at bounding box center [142, 518] width 102 height 13
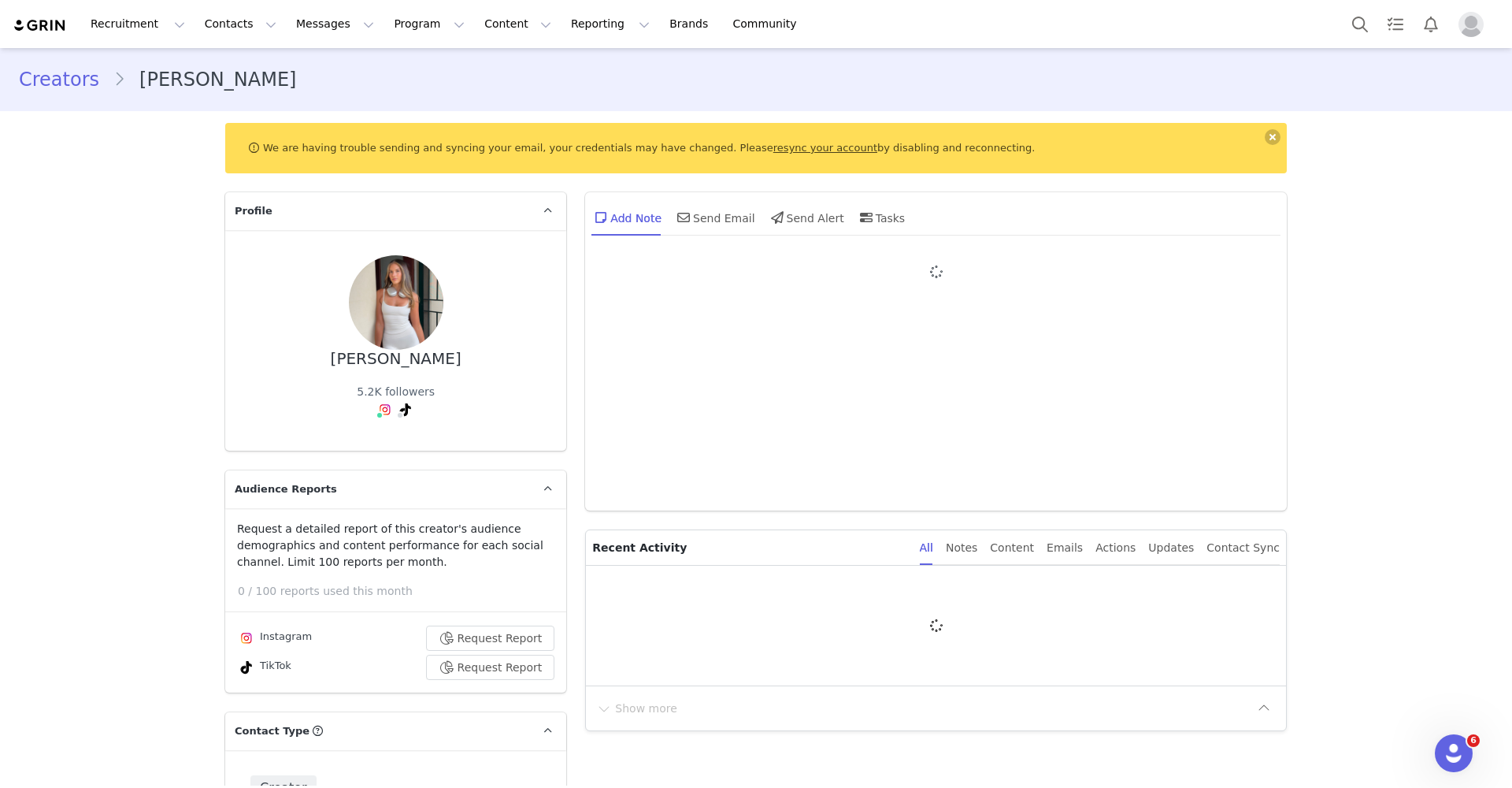
type input "+1 ([GEOGRAPHIC_DATA])"
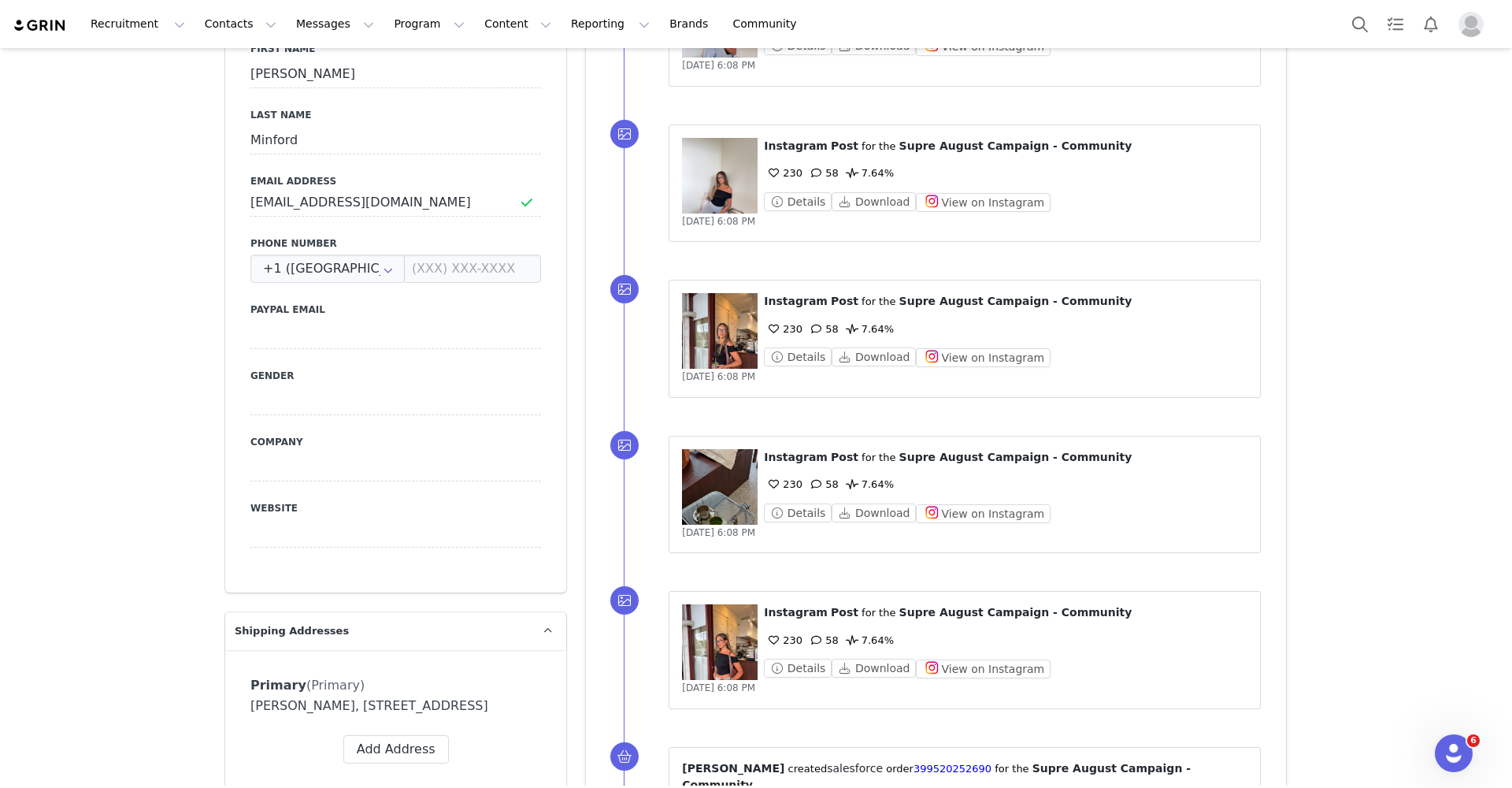
scroll to position [947, 0]
